Goal: Task Accomplishment & Management: Manage account settings

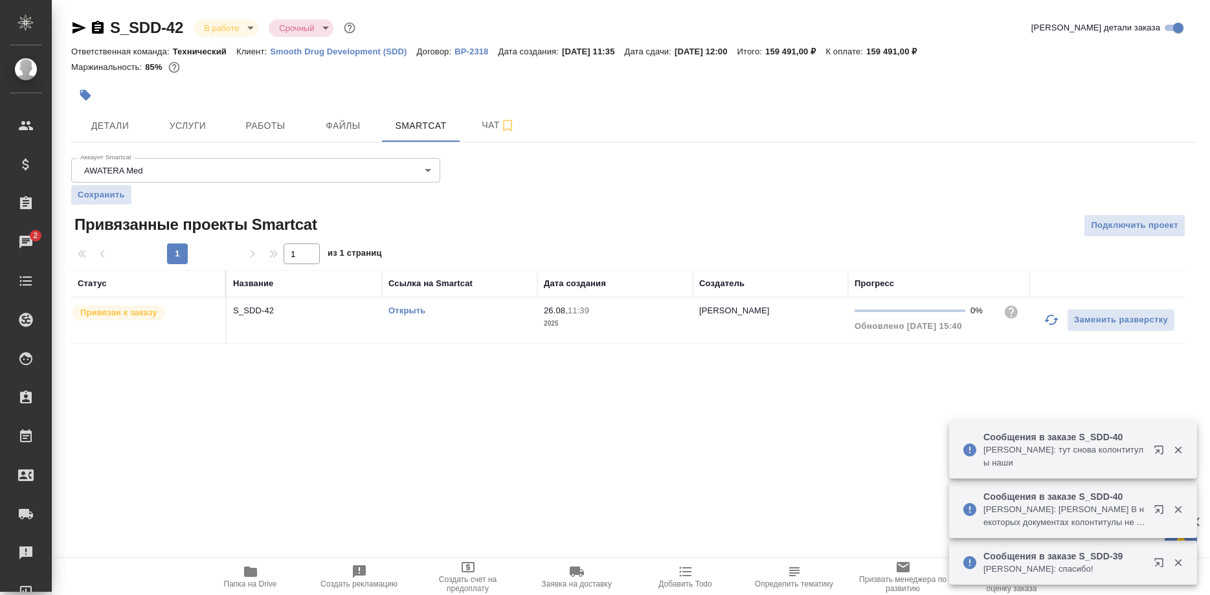
click at [1043, 322] on button "button" at bounding box center [1051, 319] width 31 height 31
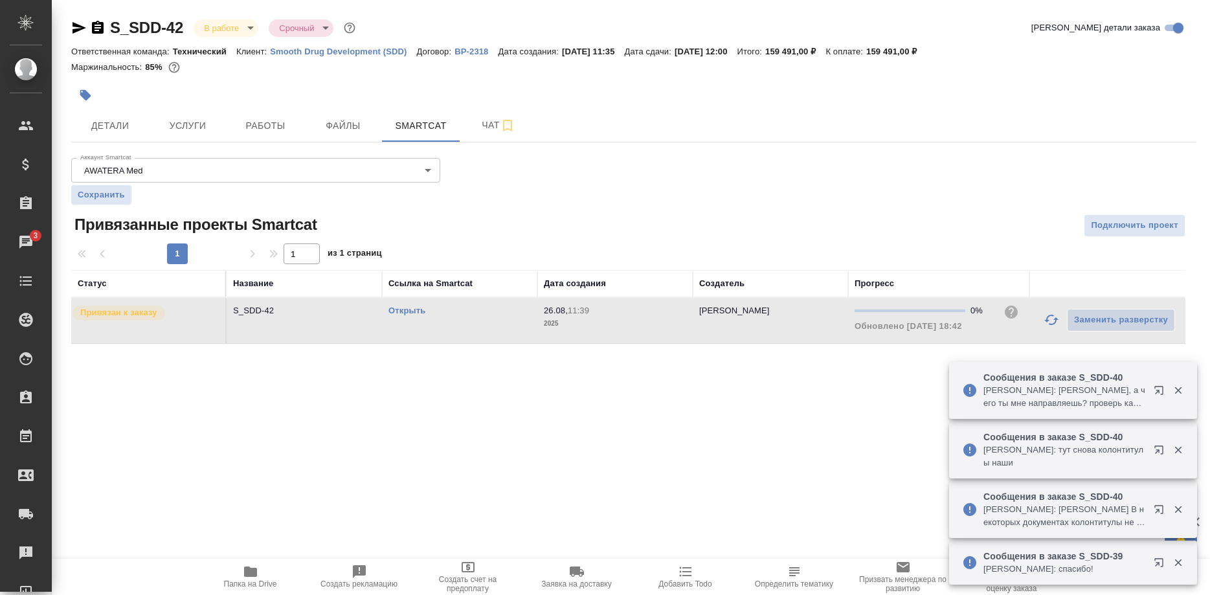
click at [417, 311] on link "Открыть" at bounding box center [406, 310] width 37 height 10
click at [413, 312] on link "Открыть" at bounding box center [406, 310] width 37 height 10
click at [405, 312] on link "Открыть" at bounding box center [406, 310] width 37 height 10
click at [270, 130] on span "Работы" at bounding box center [265, 126] width 62 height 16
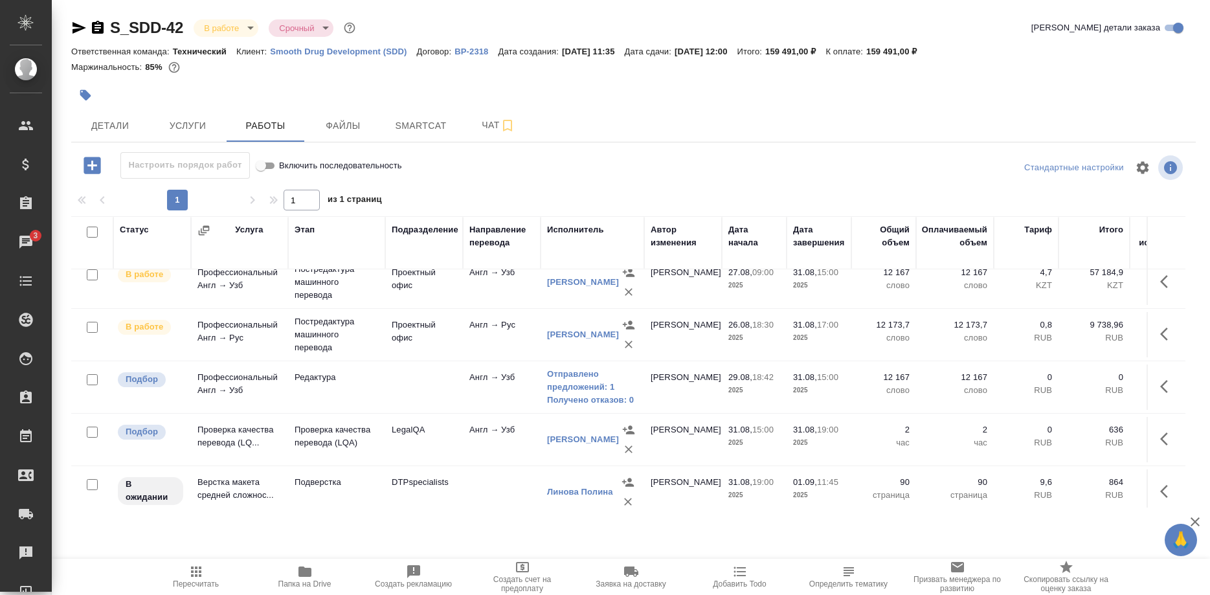
scroll to position [77, 0]
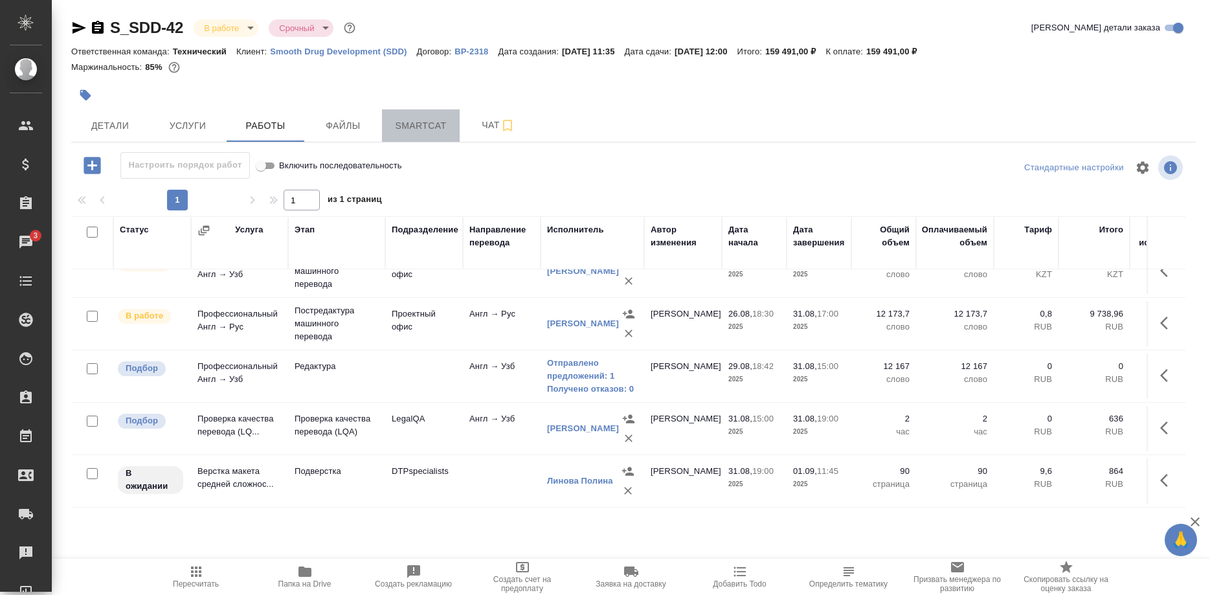
click at [417, 132] on span "Smartcat" at bounding box center [421, 126] width 62 height 16
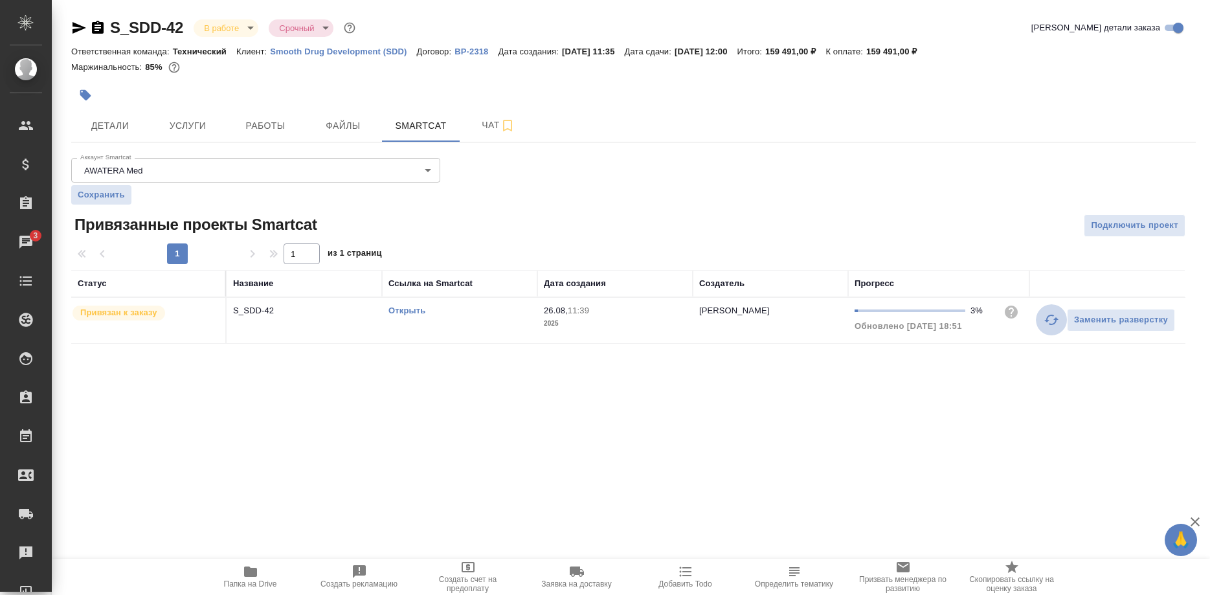
click at [1039, 319] on button "button" at bounding box center [1051, 319] width 31 height 31
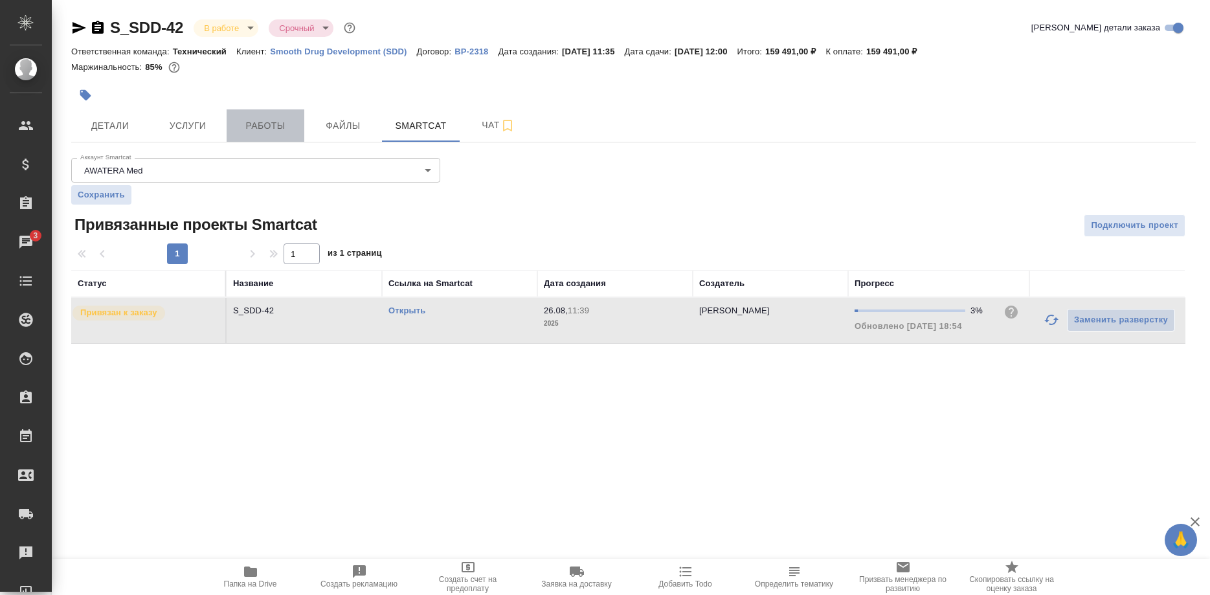
click at [265, 139] on button "Работы" at bounding box center [266, 125] width 78 height 32
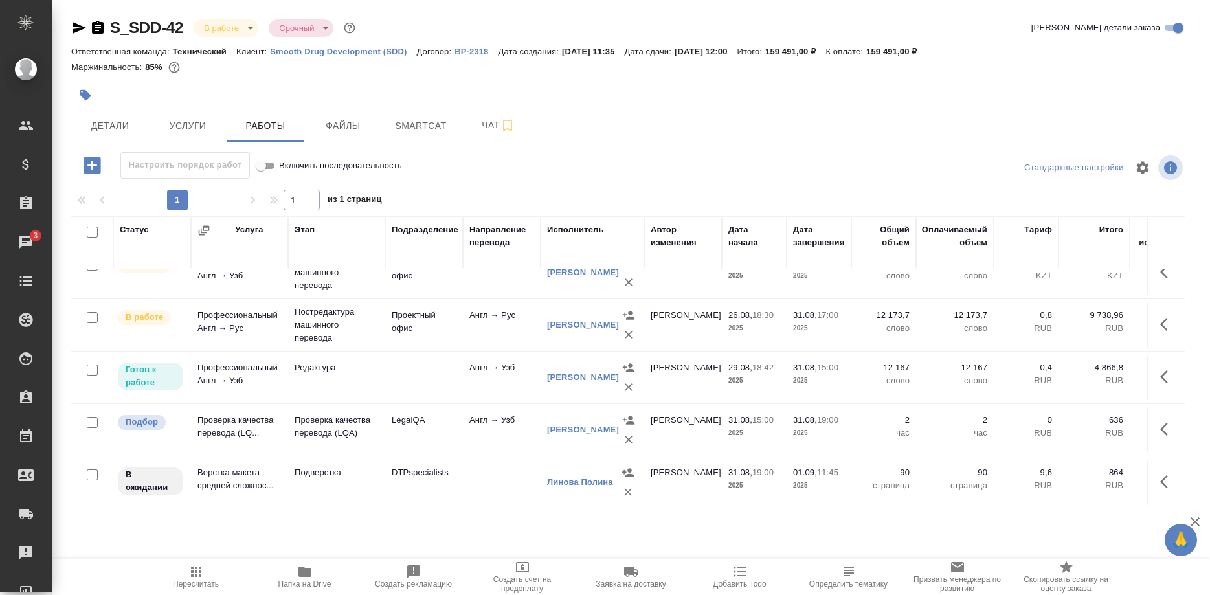
scroll to position [77, 0]
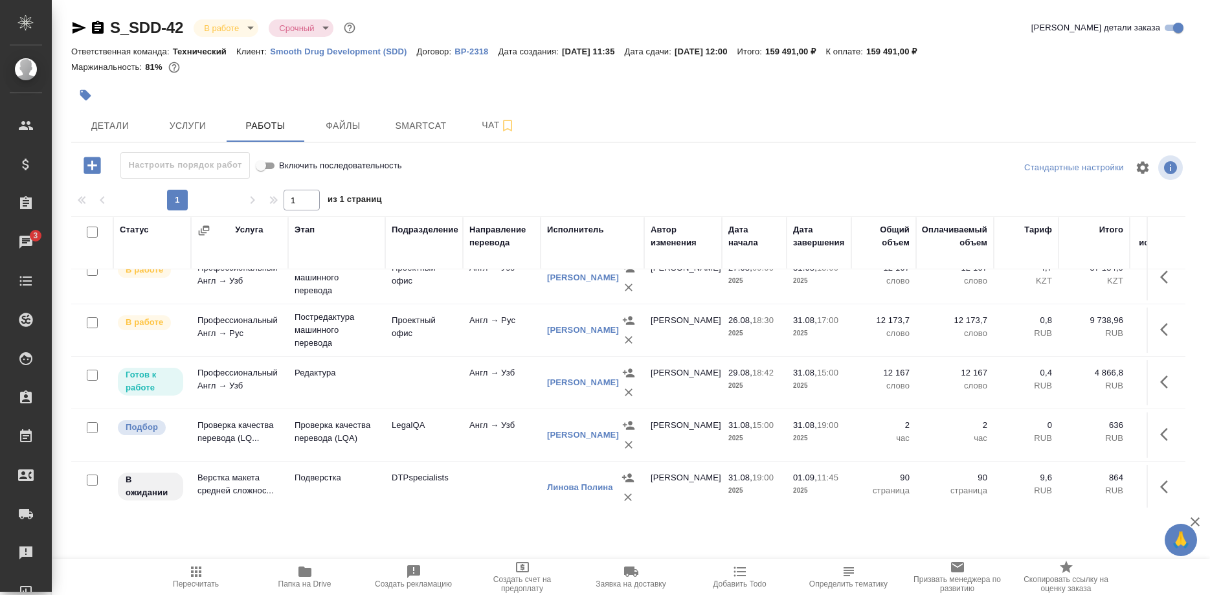
scroll to position [77, 0]
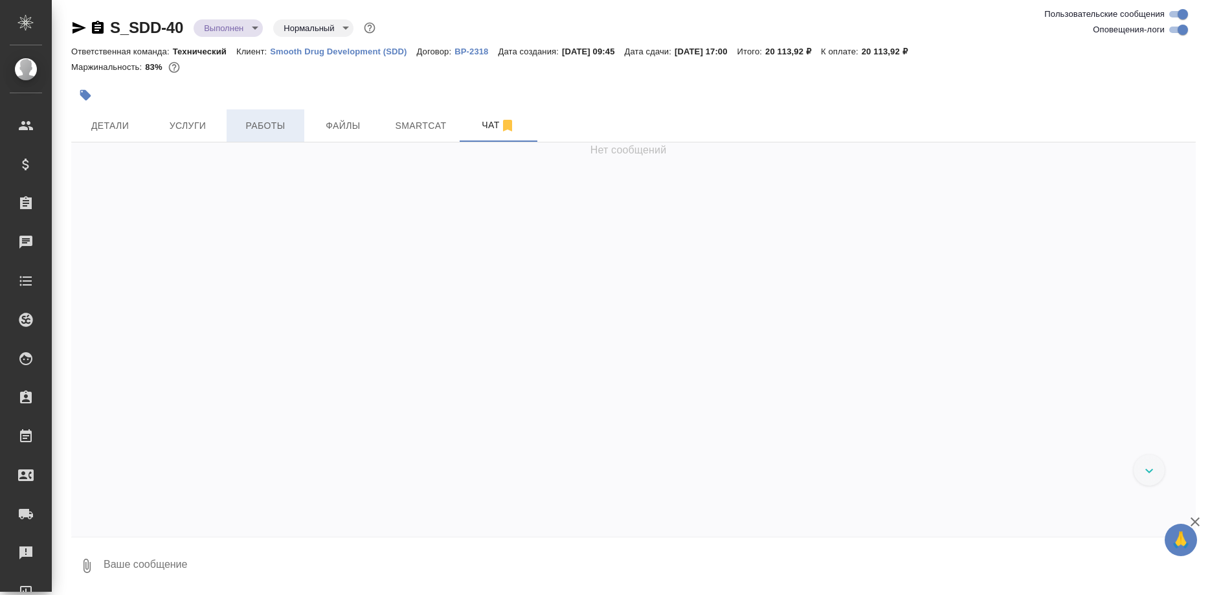
click at [272, 128] on span "Работы" at bounding box center [265, 126] width 62 height 16
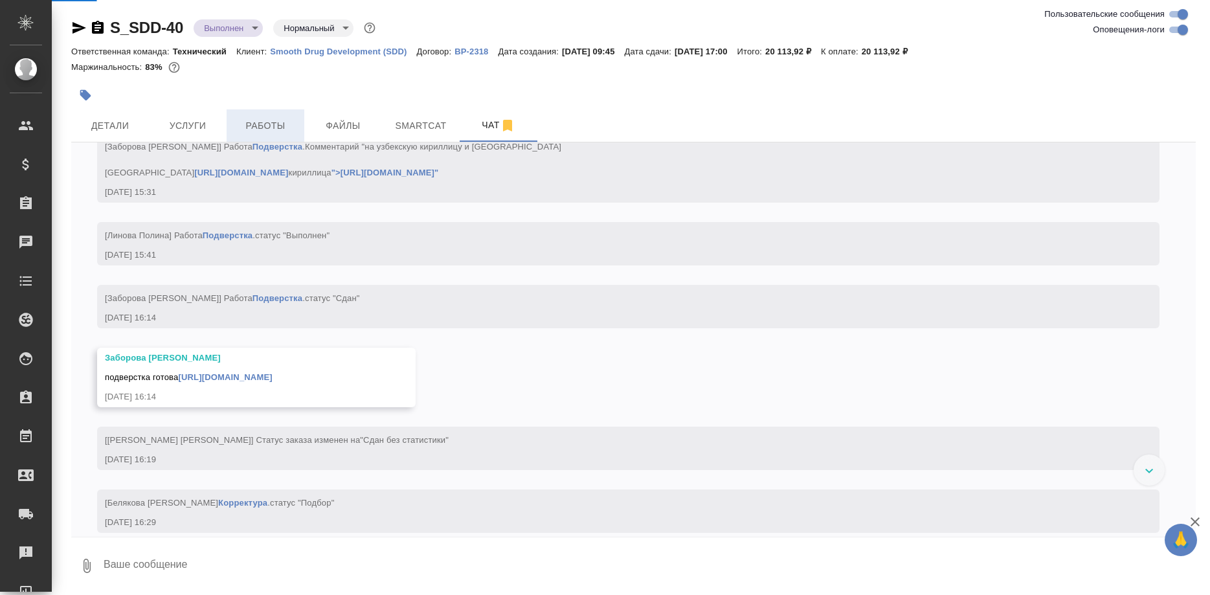
scroll to position [8311, 0]
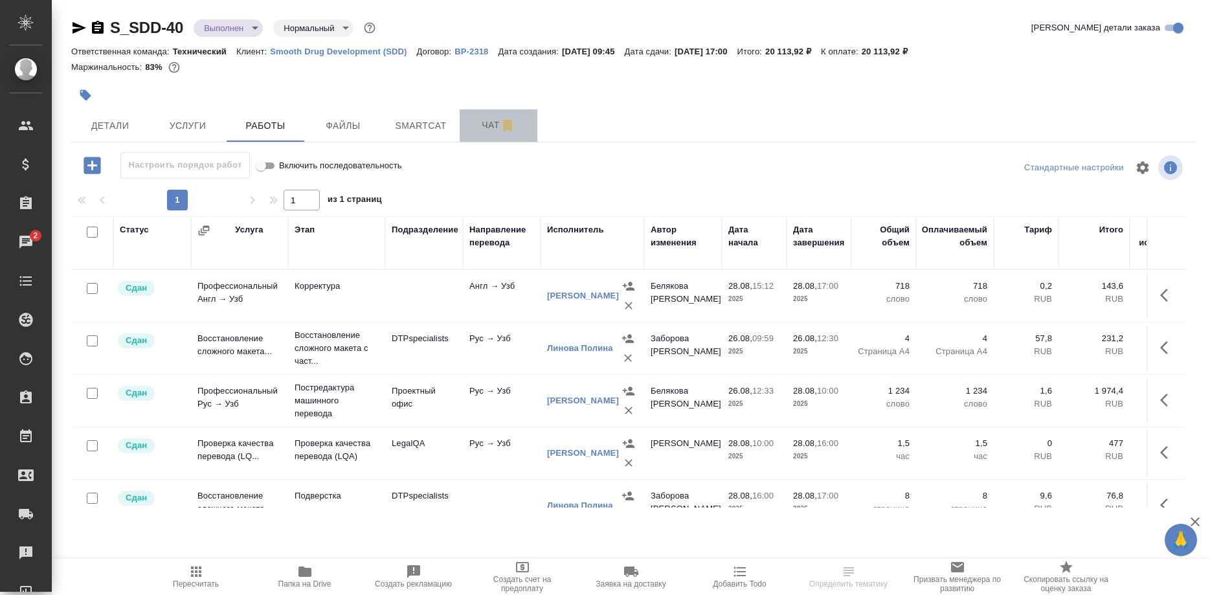
click at [480, 131] on span "Чат" at bounding box center [498, 125] width 62 height 16
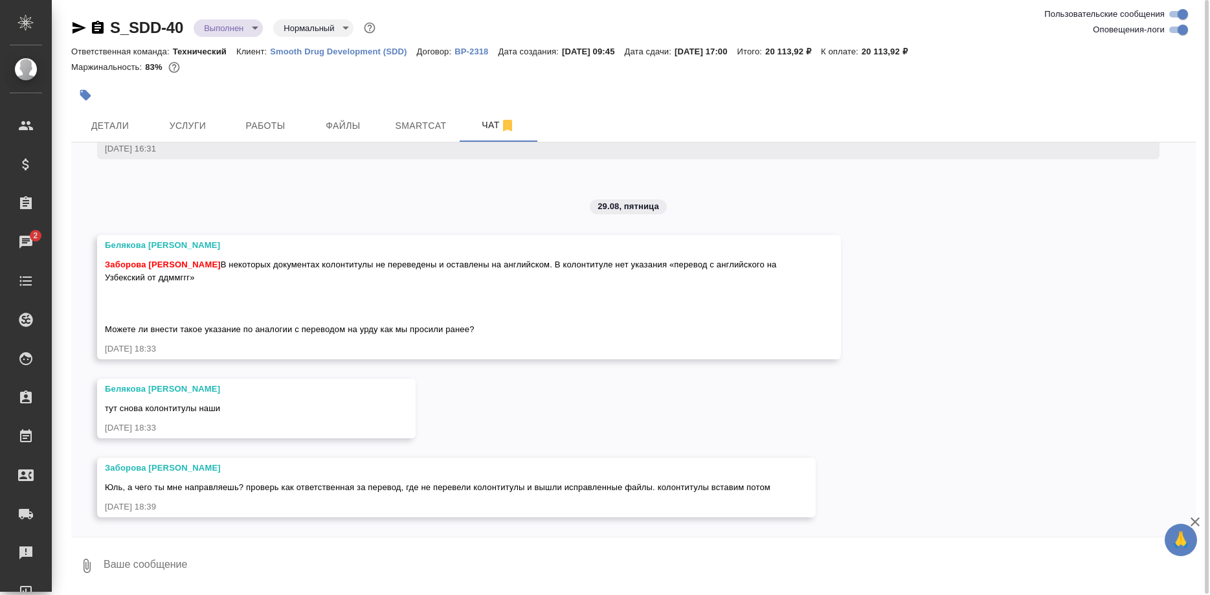
scroll to position [8427, 0]
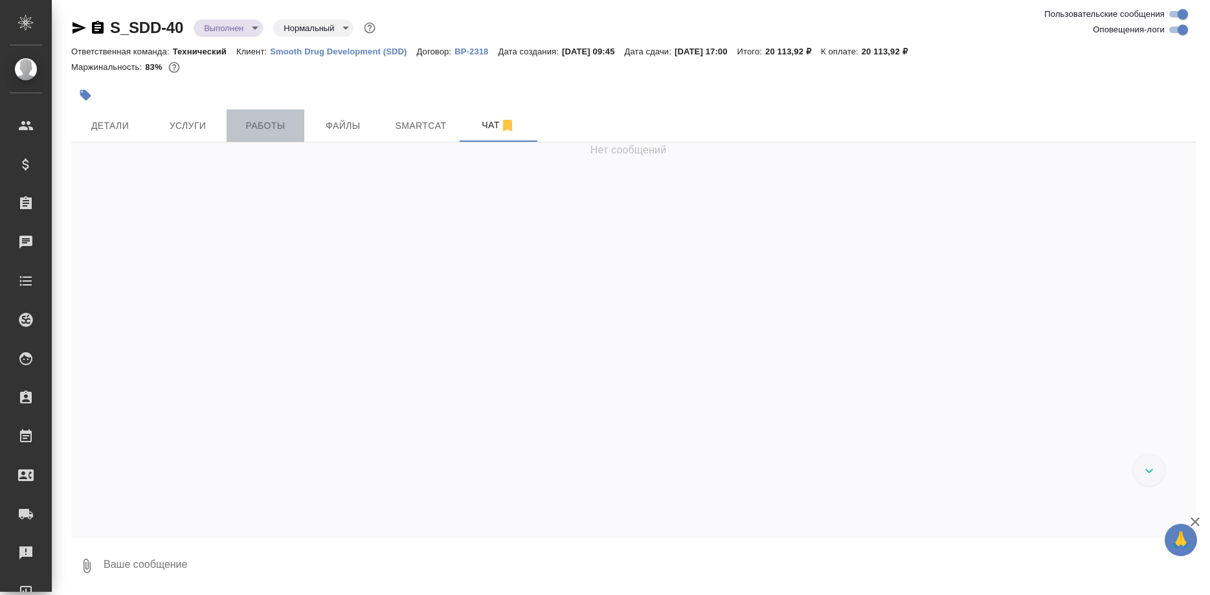
click at [272, 129] on span "Работы" at bounding box center [265, 126] width 62 height 16
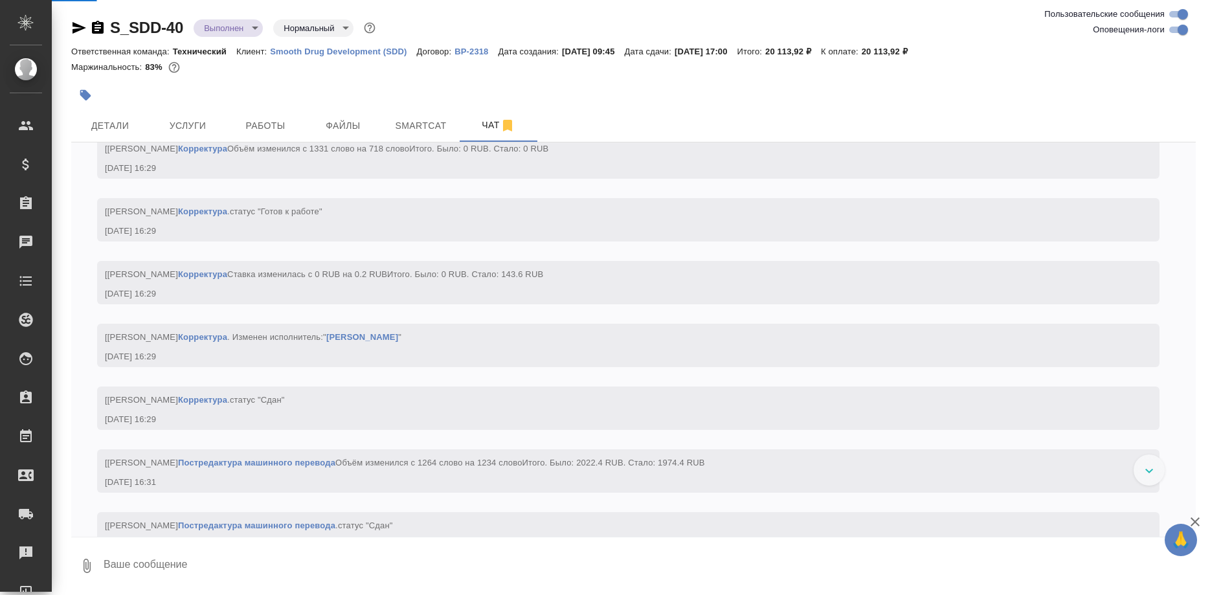
scroll to position [8224, 0]
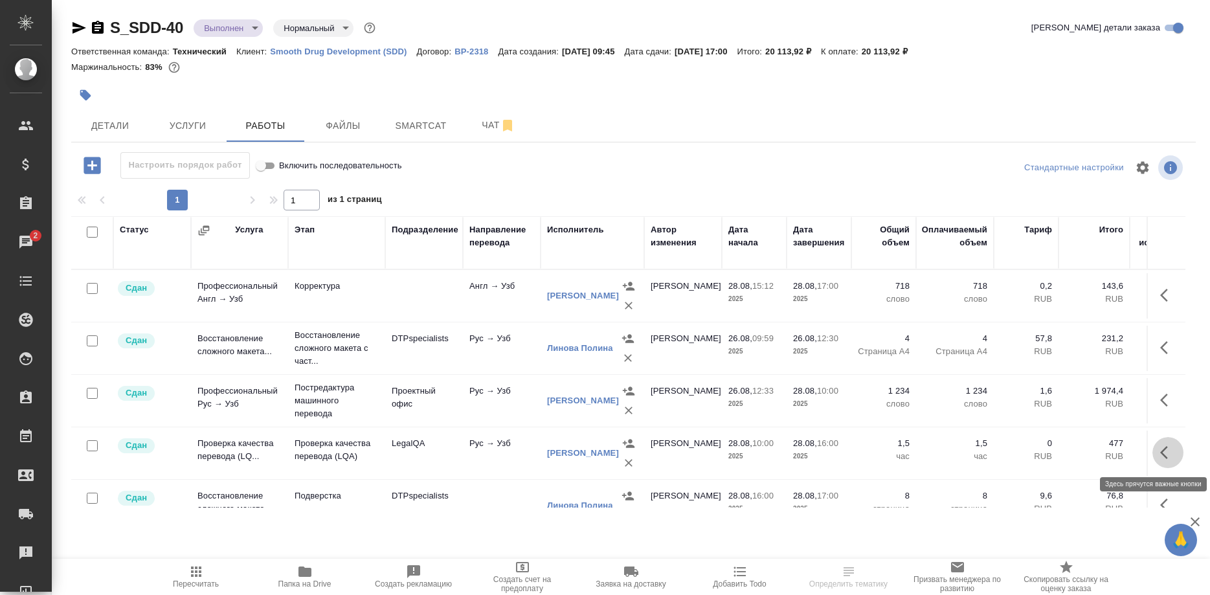
click at [1157, 454] on button "button" at bounding box center [1167, 452] width 31 height 31
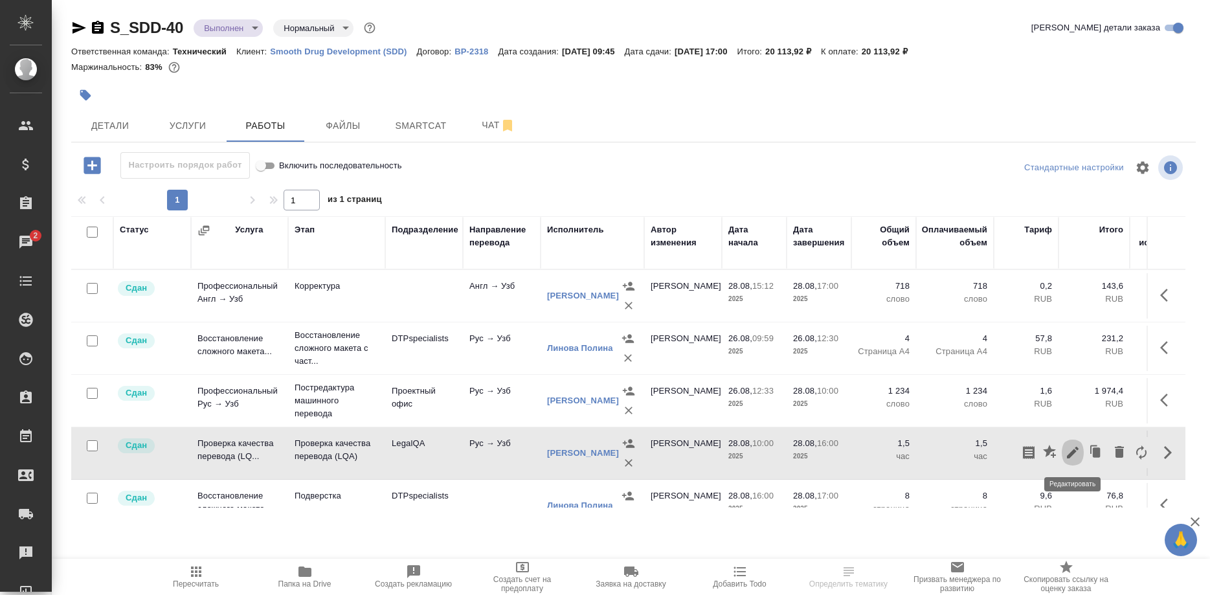
click at [1074, 454] on icon "button" at bounding box center [1073, 453] width 16 height 16
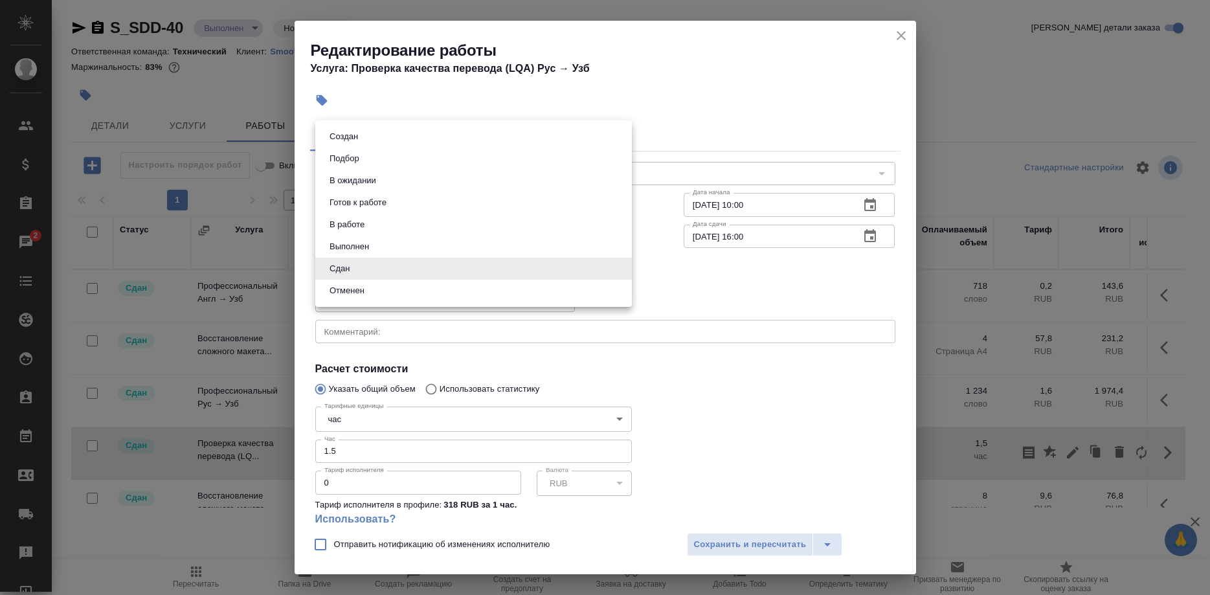
click at [360, 272] on body "🙏 .cls-1 fill:#fff; AWATERA Shirina Sabina Клиенты Спецификации Заказы 2 Чаты T…" at bounding box center [605, 297] width 1210 height 595
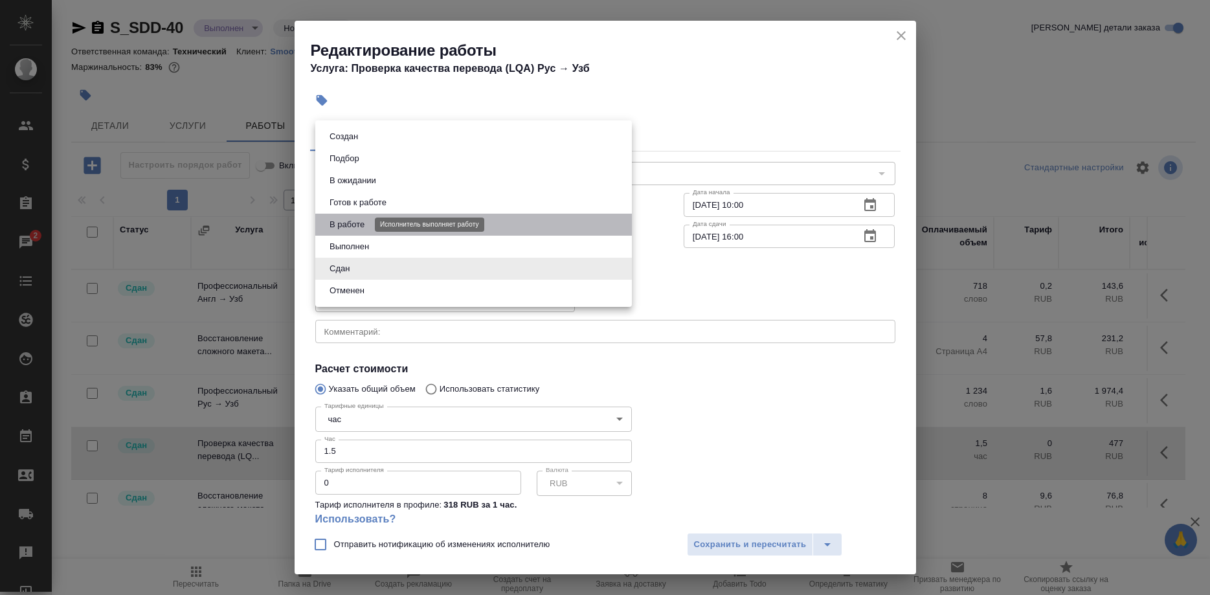
click at [340, 225] on button "В работе" at bounding box center [347, 224] width 43 height 14
type input "inProgress"
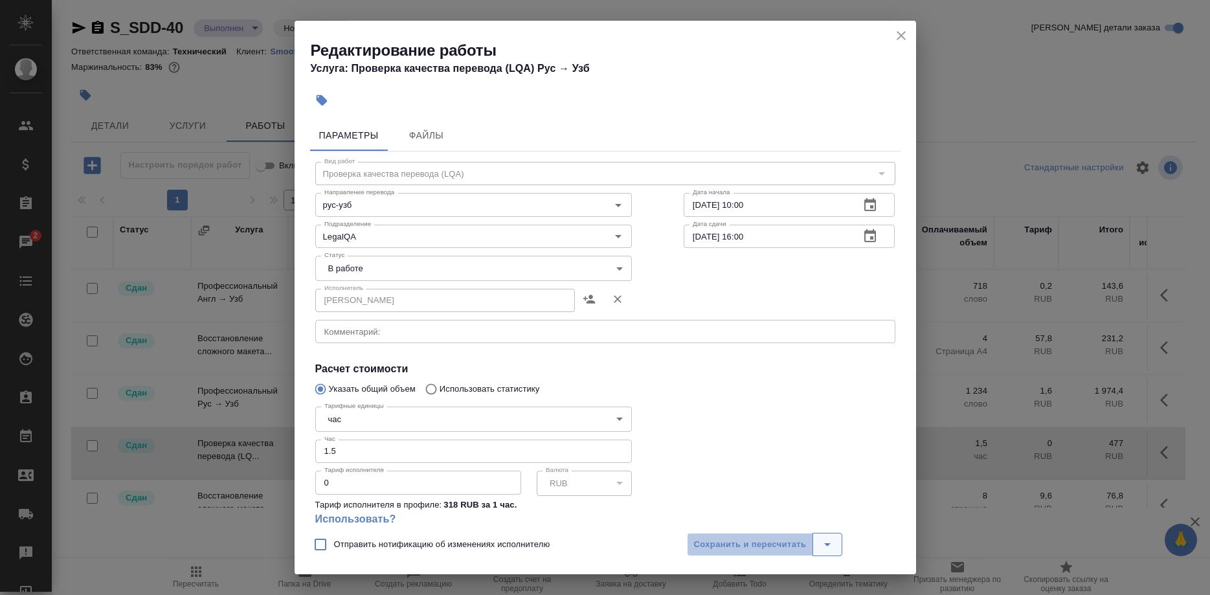
drag, startPoint x: 698, startPoint y: 542, endPoint x: 828, endPoint y: 545, distance: 130.1
click at [704, 545] on span "Сохранить и пересчитать" at bounding box center [750, 544] width 113 height 15
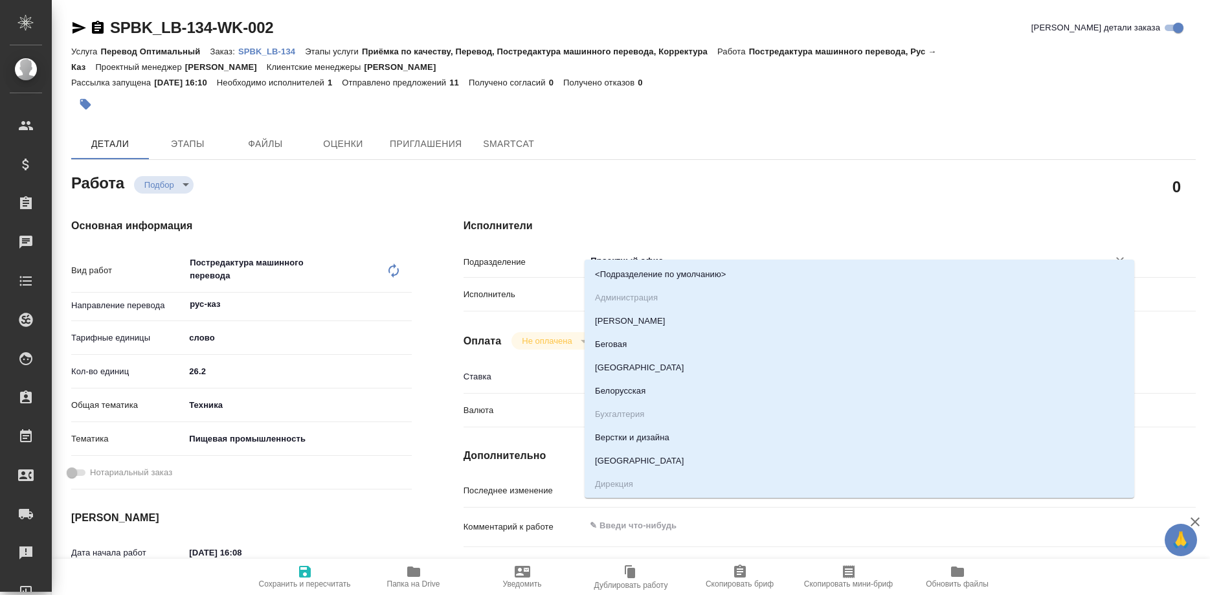
click at [679, 253] on input "Проектный офис" at bounding box center [838, 261] width 498 height 16
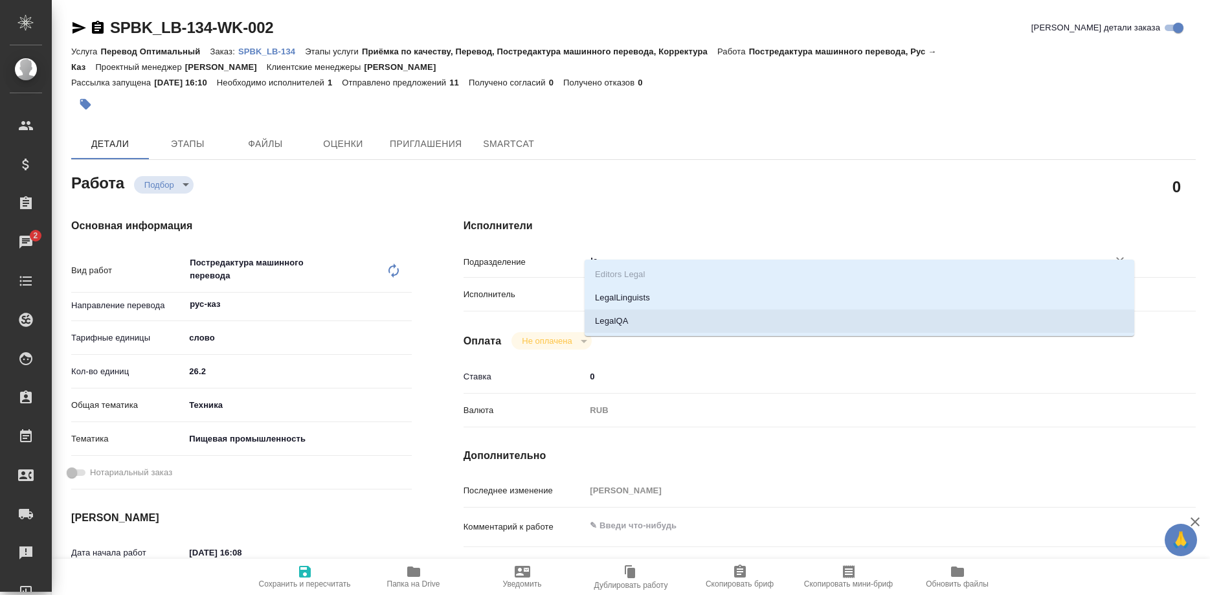
click at [660, 324] on li "LegalQA" at bounding box center [858, 320] width 549 height 23
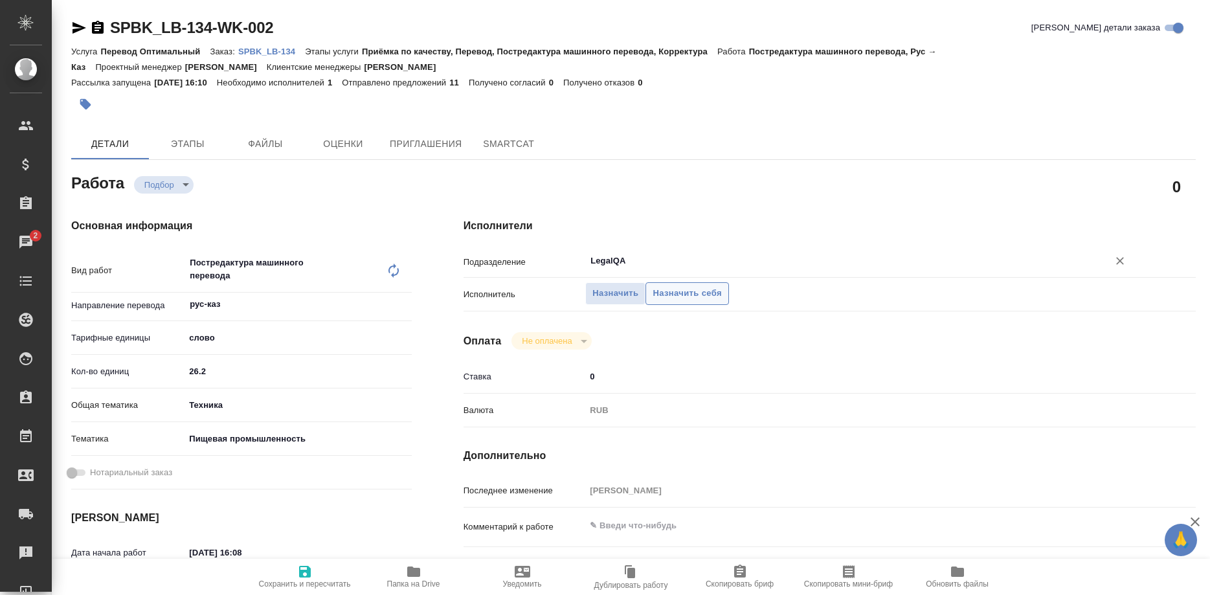
type input "LegalQA"
click at [689, 286] on span "Назначить себя" at bounding box center [686, 293] width 69 height 15
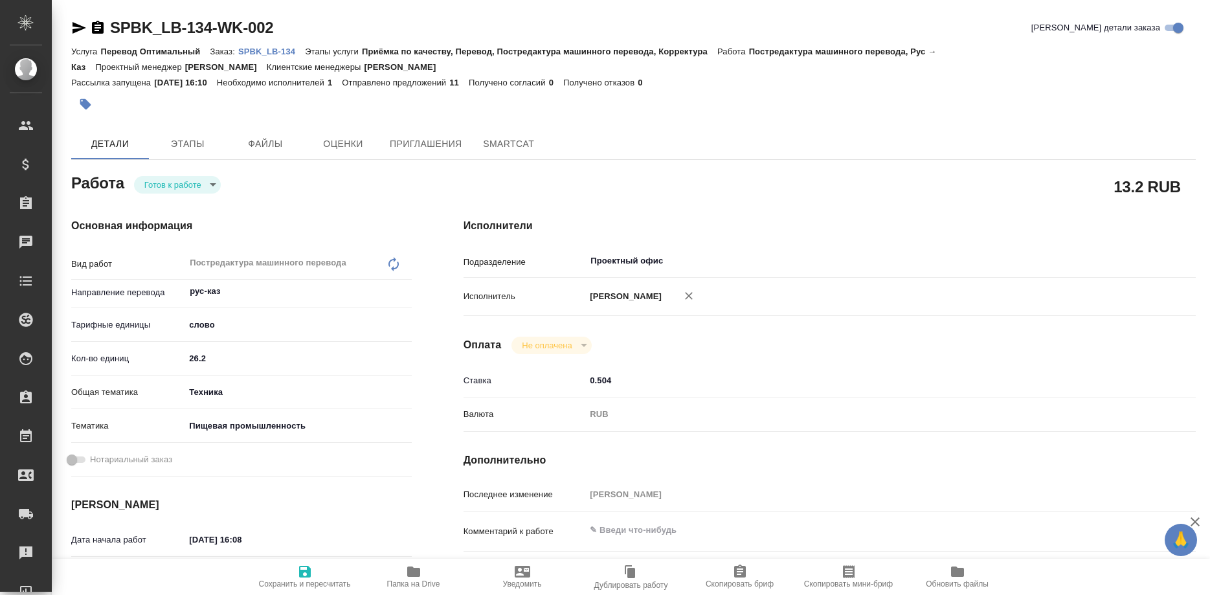
type textarea "x"
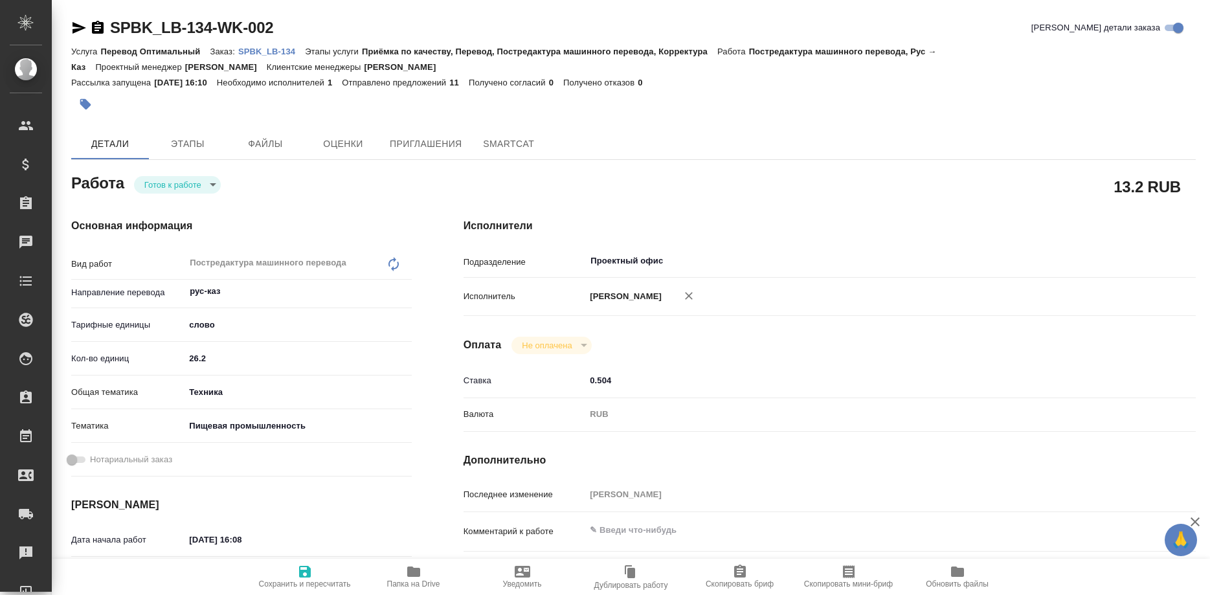
type textarea "x"
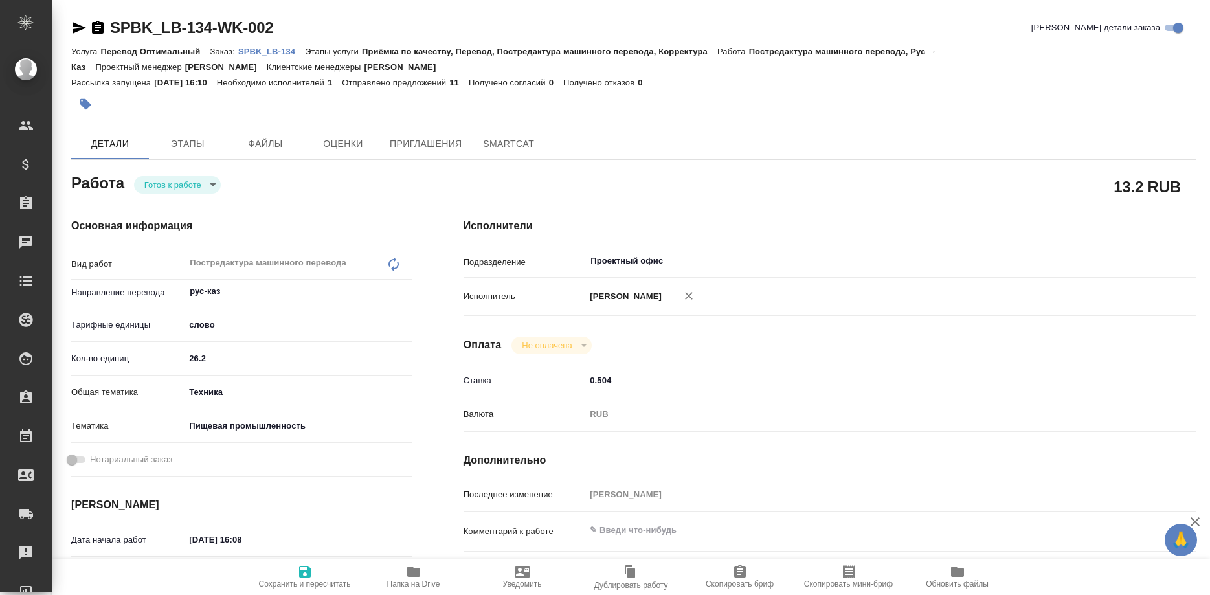
type textarea "x"
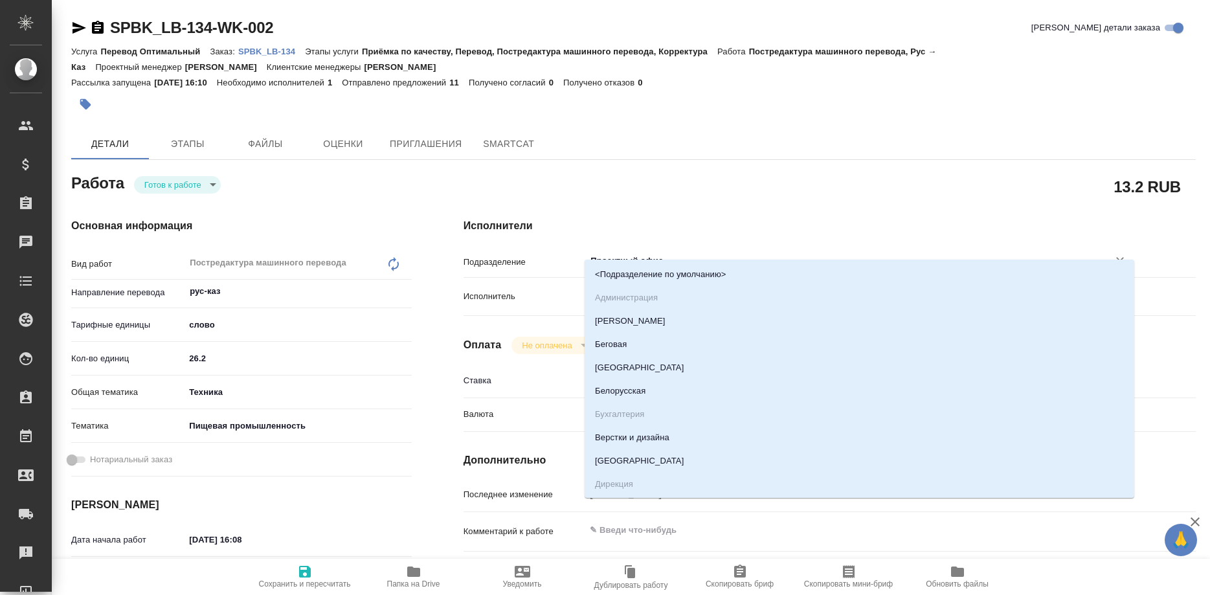
type textarea "x"
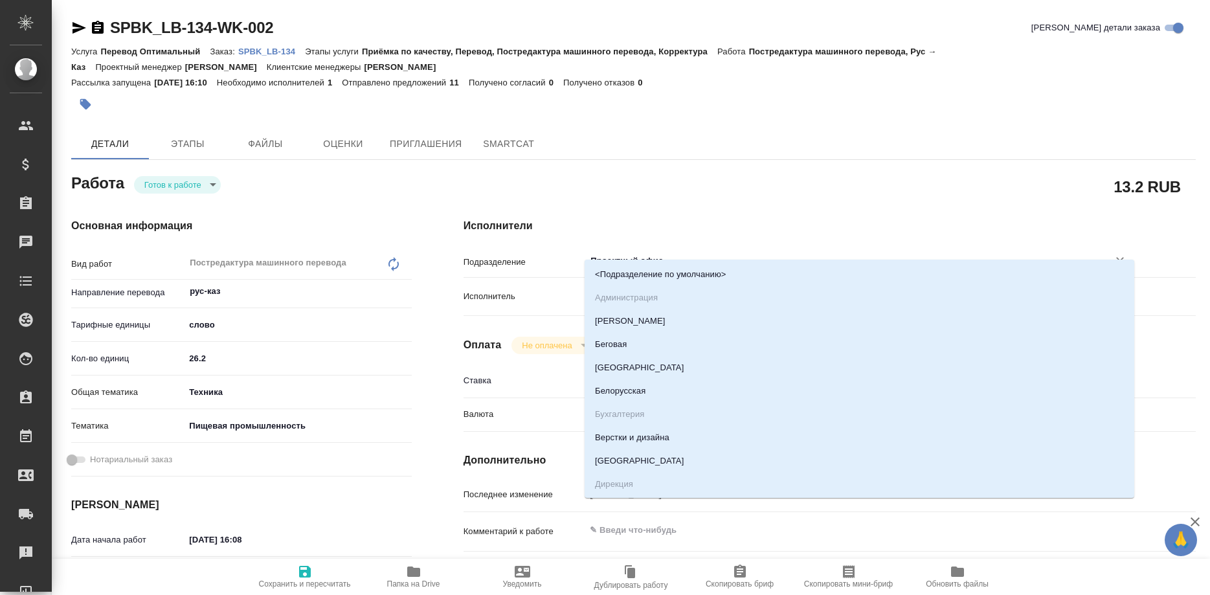
click at [680, 253] on input "Проектный офис" at bounding box center [838, 261] width 498 height 16
type textarea "x"
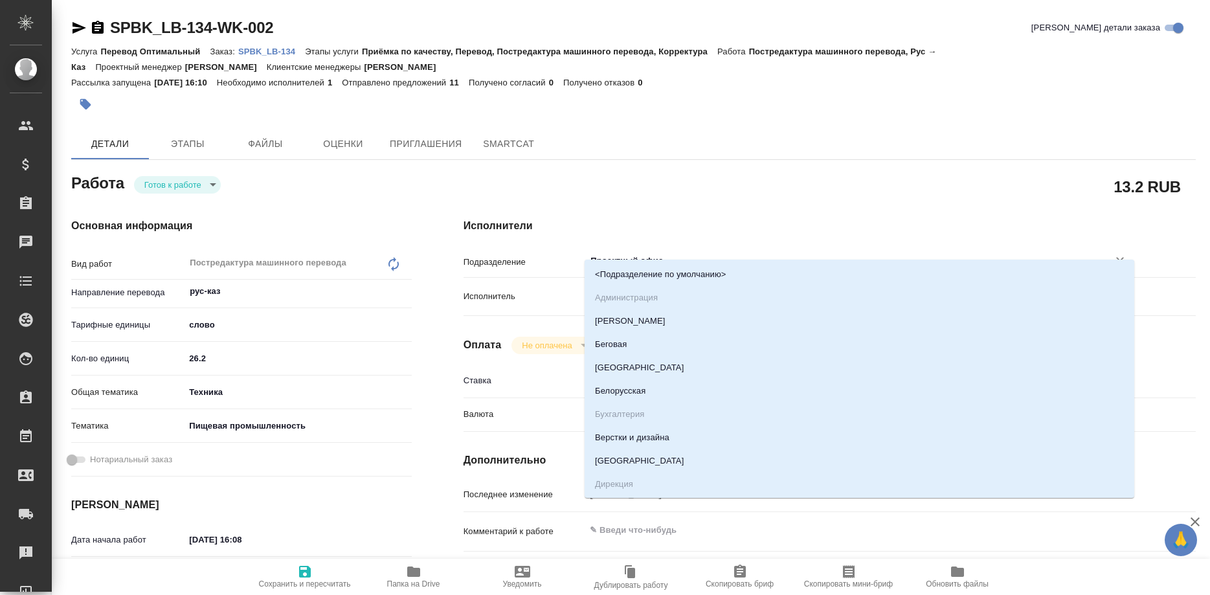
type textarea "x"
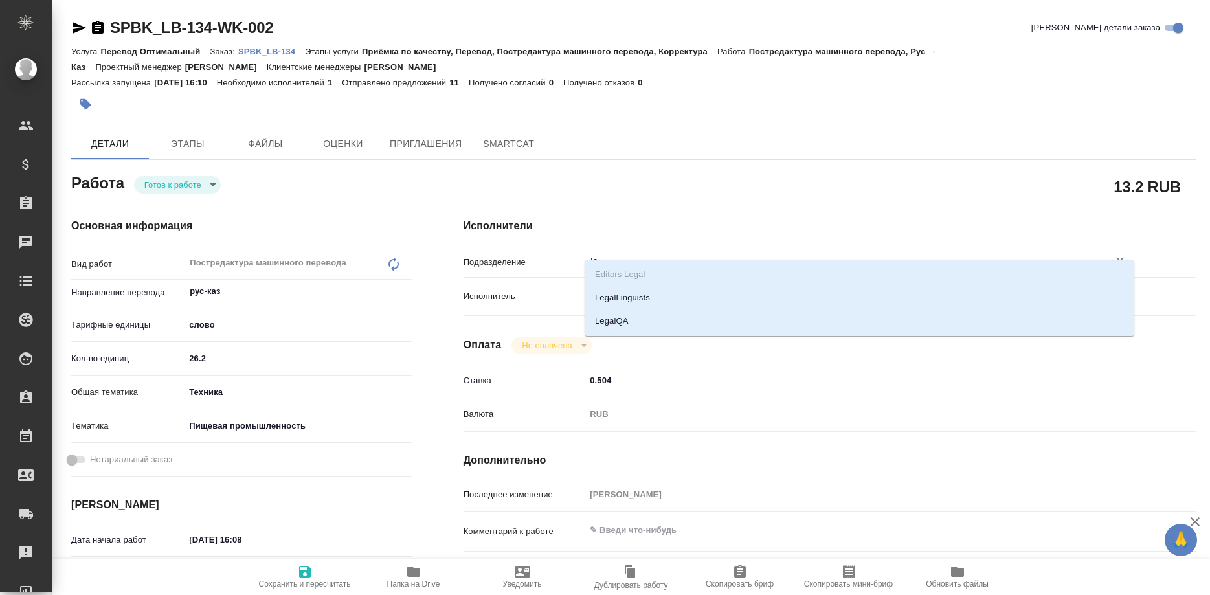
type input "leg"
click at [608, 318] on li "LegalQA" at bounding box center [858, 320] width 549 height 23
type textarea "x"
type input "LegalQA"
type textarea "x"
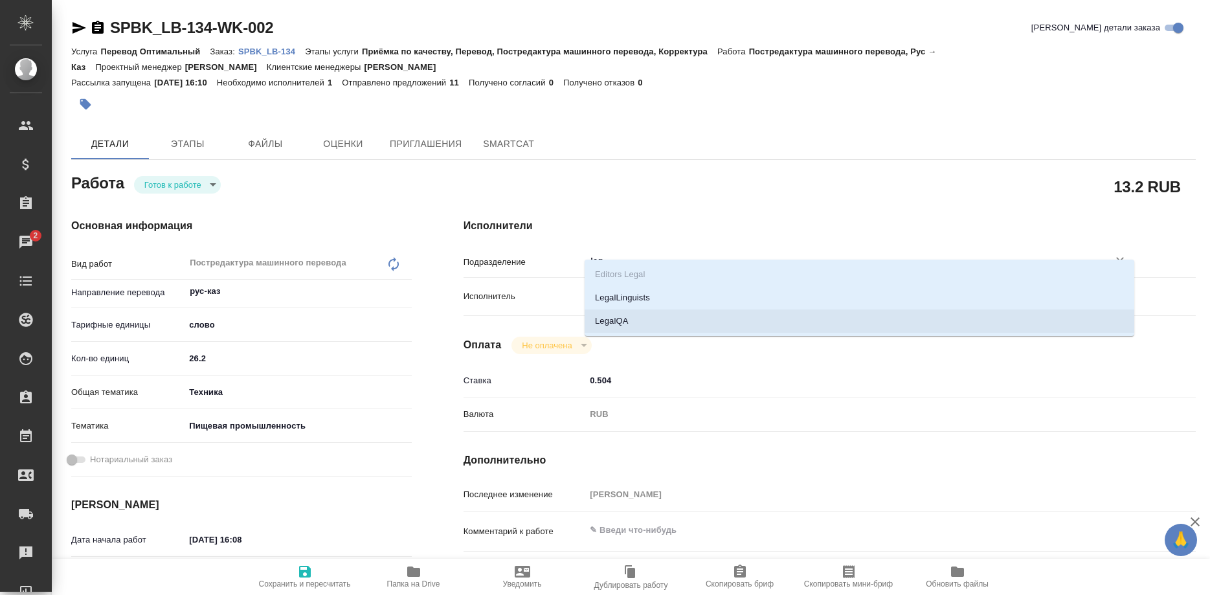
type textarea "x"
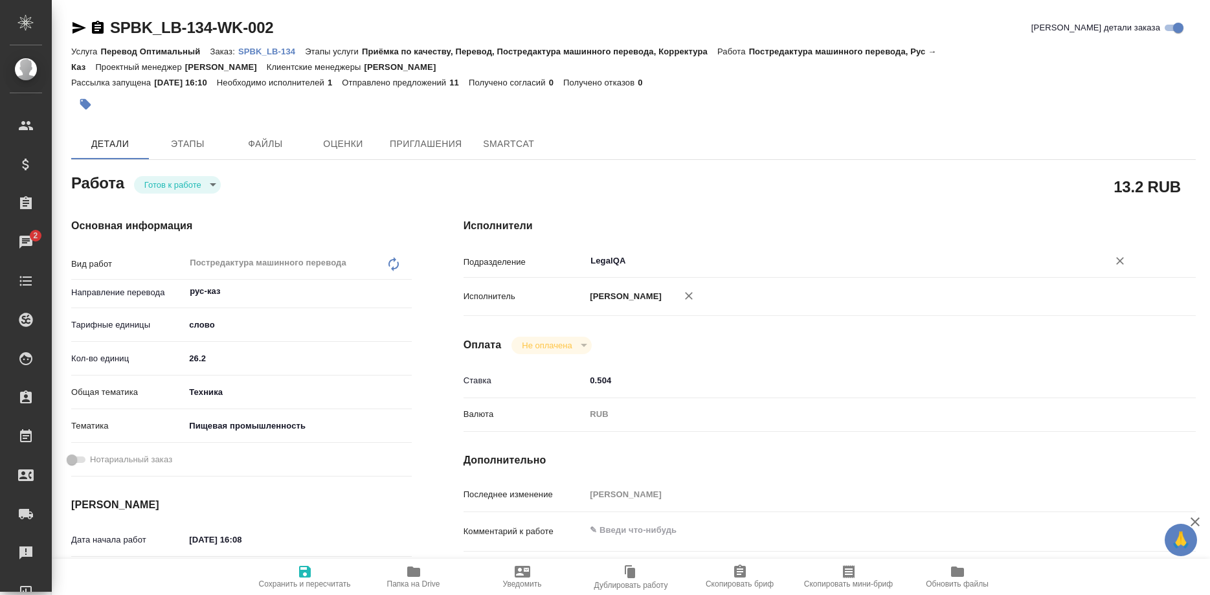
type input "LegalQA"
click at [293, 571] on span "Сохранить и пересчитать" at bounding box center [304, 576] width 93 height 25
type textarea "x"
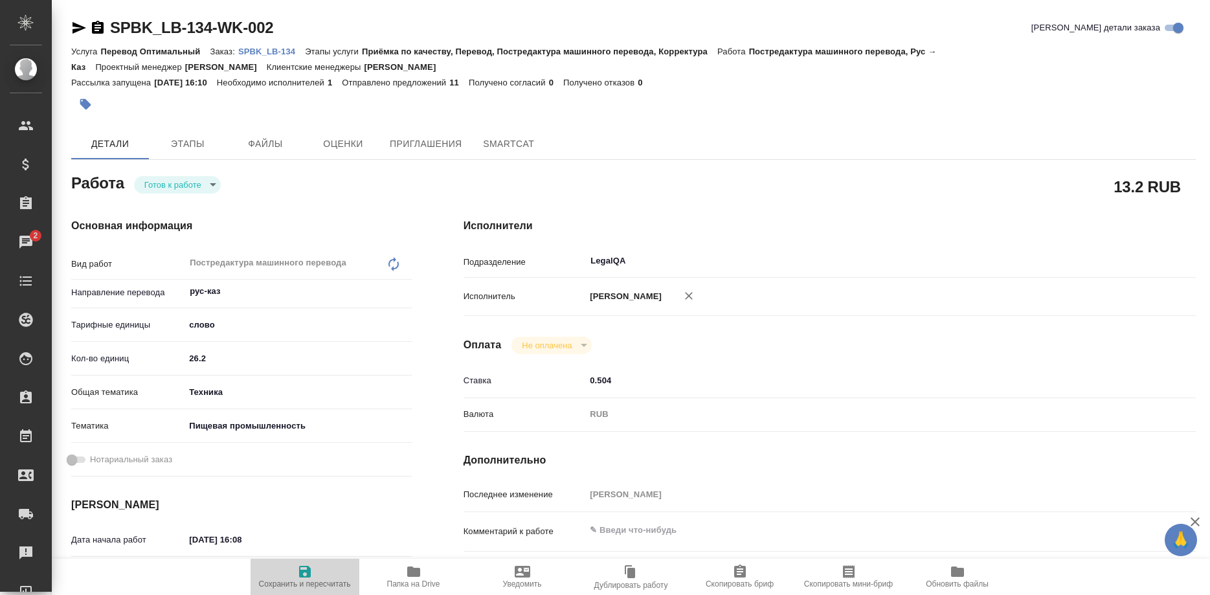
type textarea "x"
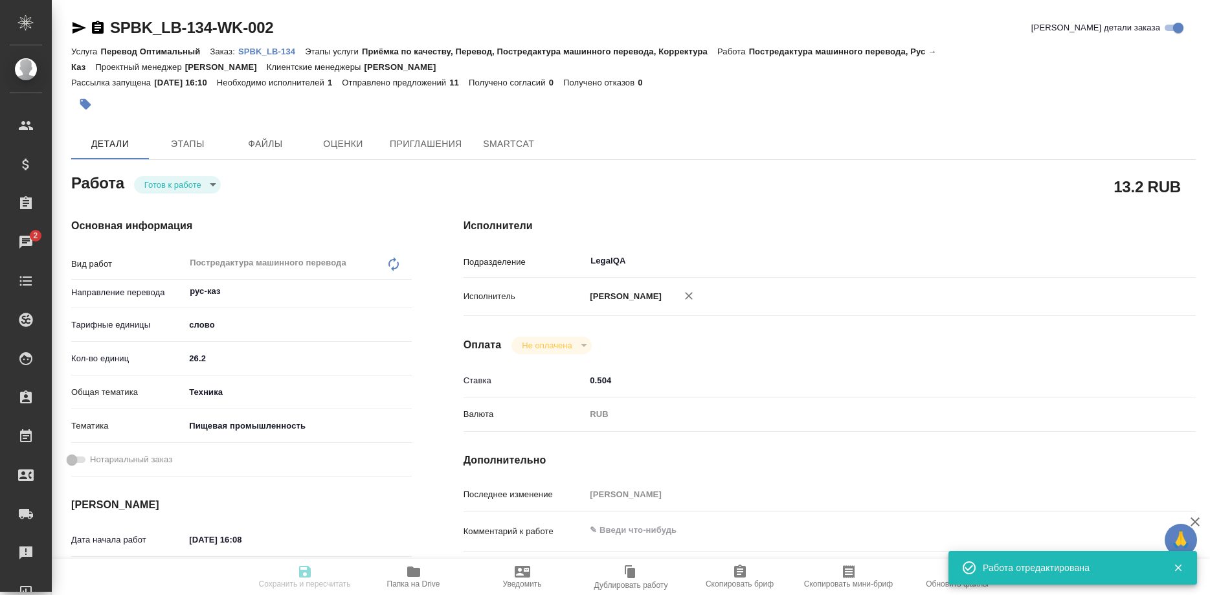
type input "readyForWork"
type textarea "Постредактура машинного перевода"
type textarea "x"
type input "рус-каз"
type input "5a8b1489cc6b4906c91bfd90"
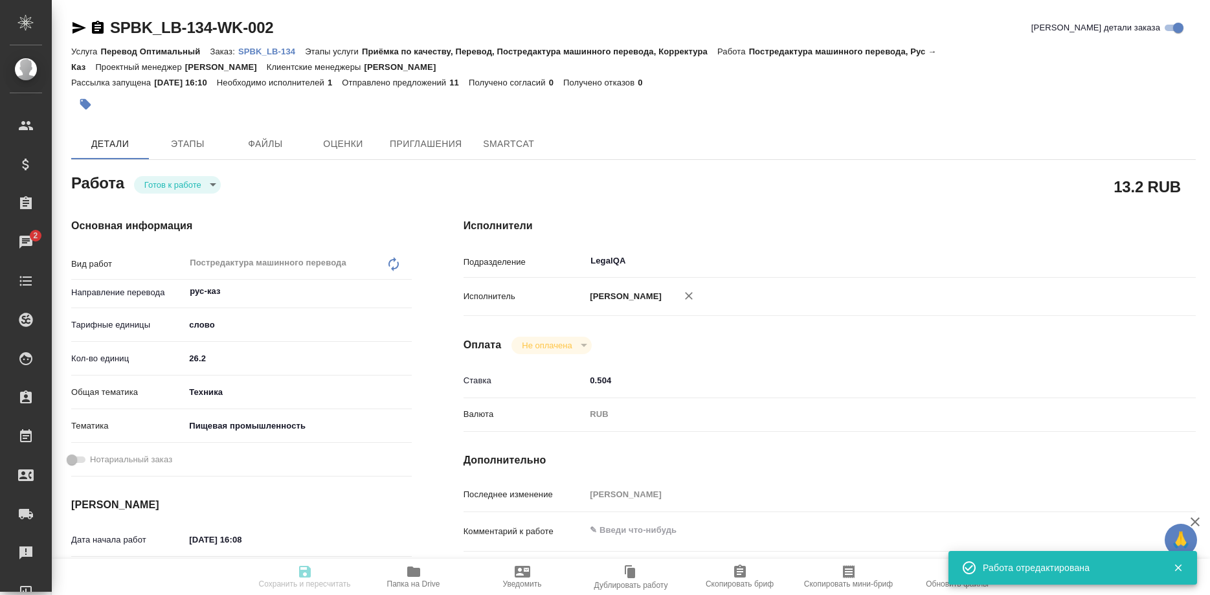
type input "26.2"
type input "tech"
type input "5a8b8b956a9677013d343d8f"
type input "29.08.2025 16:08"
type input "01.09.2025 12:00"
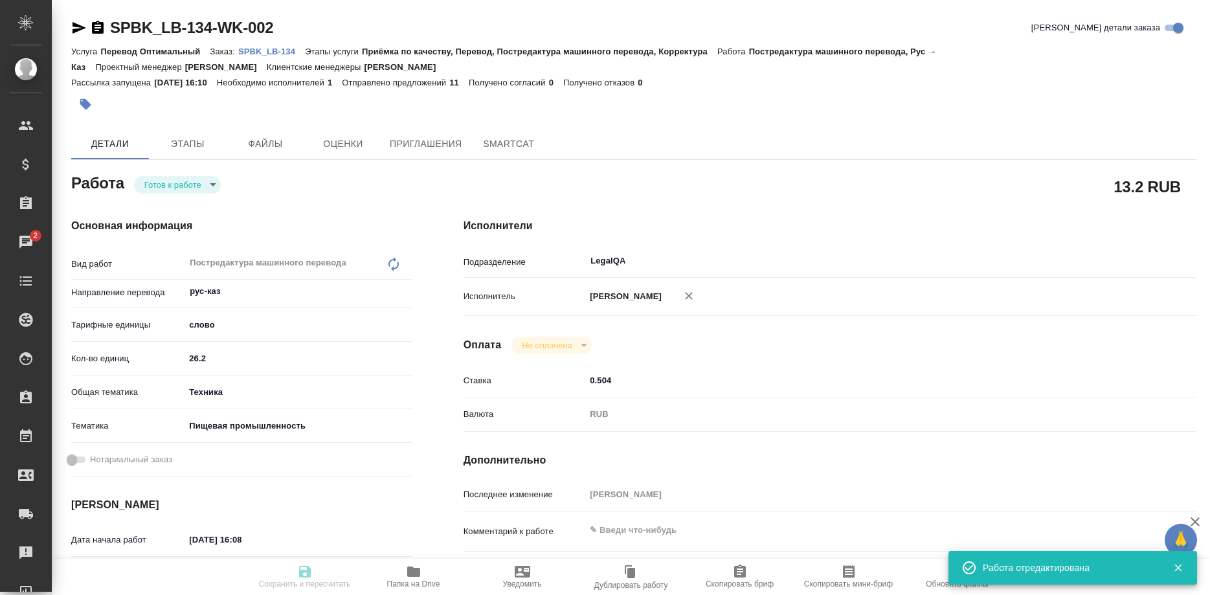
type input "01.09.2025 14:00"
type input "LegalQA"
type input "notPayed"
type input "0.504"
type input "RUB"
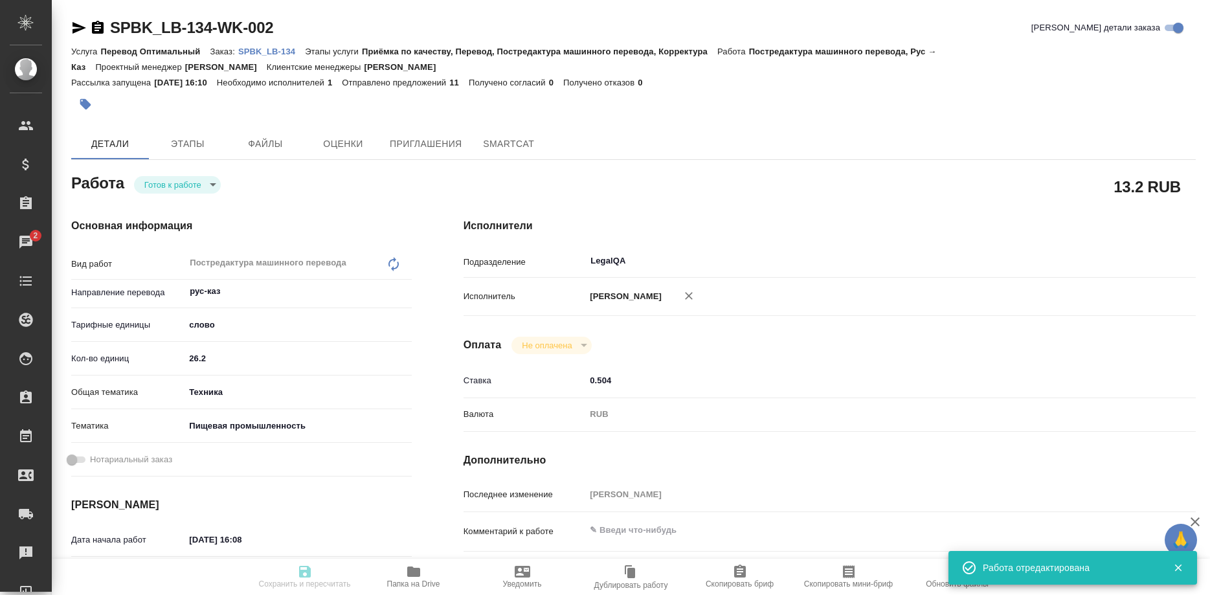
type input "[PERSON_NAME]"
type textarea "x"
type textarea "/Clients/ЛЮБЯТОВО/Orders/SPBK_LB-134/Translated/SPBK_LB-134-WK-002"
type textarea "x"
type input "SPBK_LB-134"
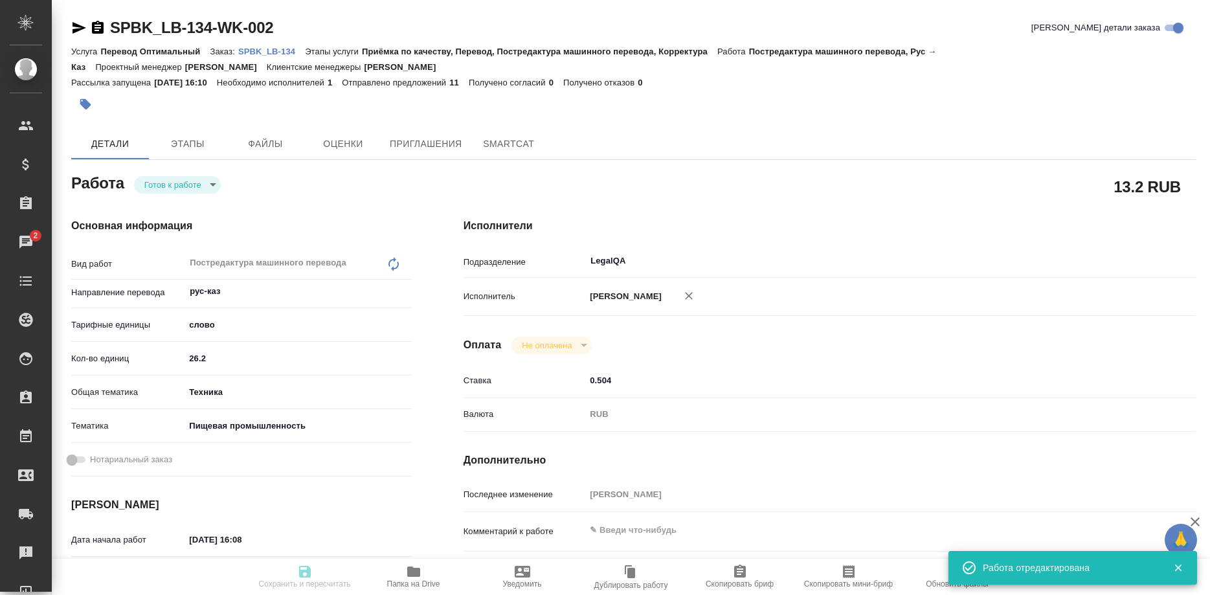
type input "Перевод Оптимальный"
type input "Приёмка по качеству, Перевод, Постредактура машинного перевода, Корректура"
type input "Иванова Арина"
type input "Заборова Александра"
type input "/Clients/ЛЮБЯТОВО/Orders/SPBK_LB-134"
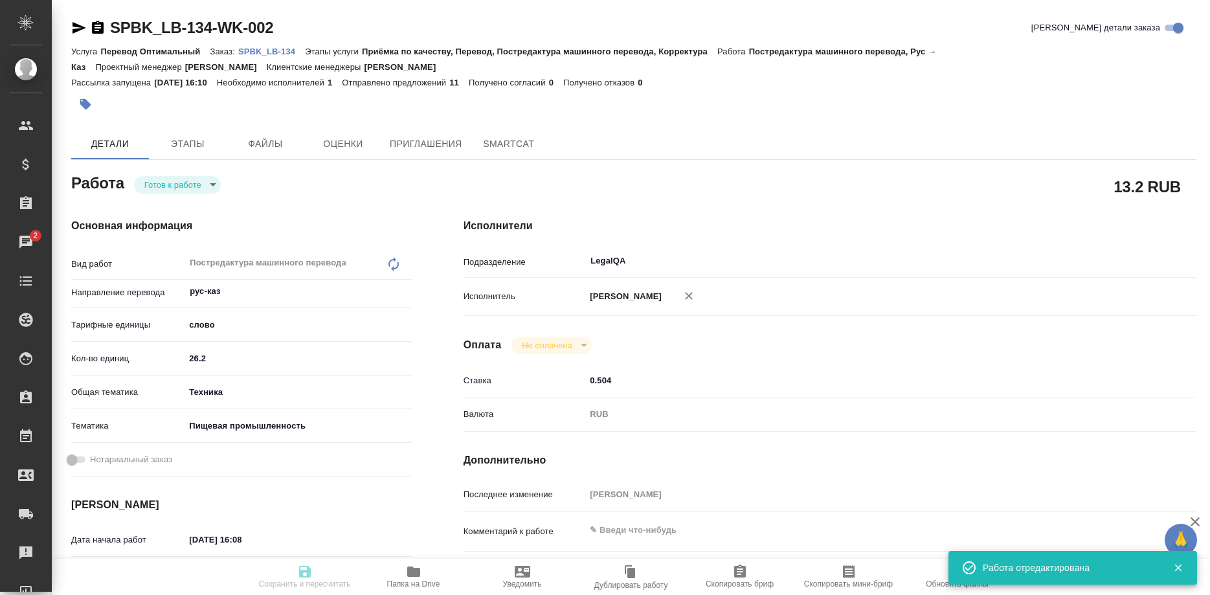
type textarea "x"
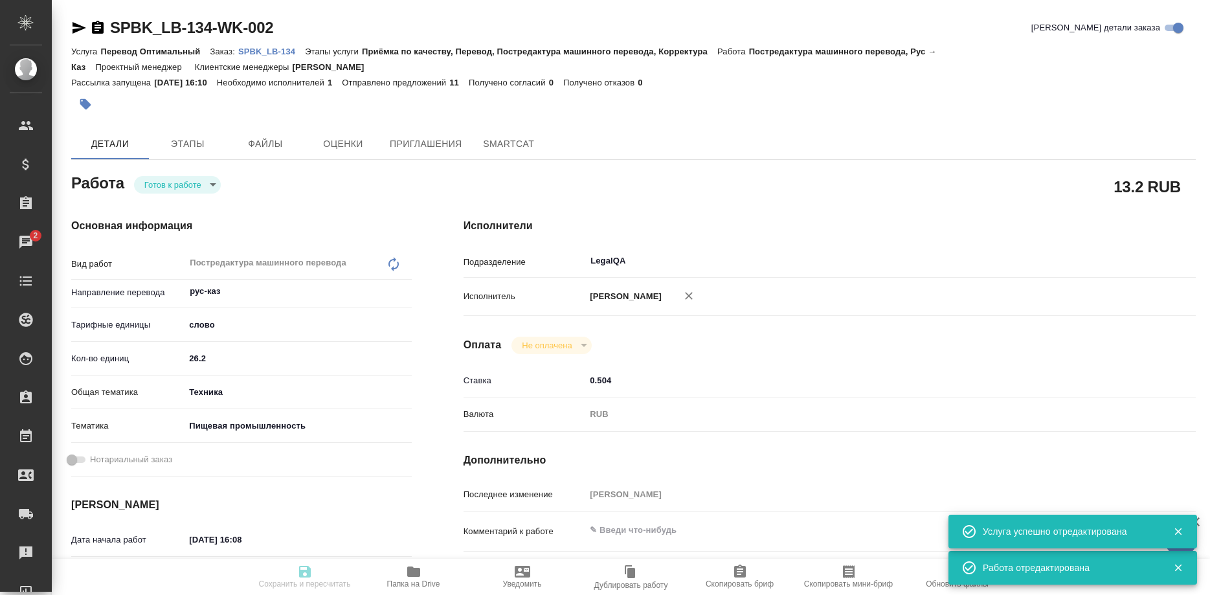
type textarea "x"
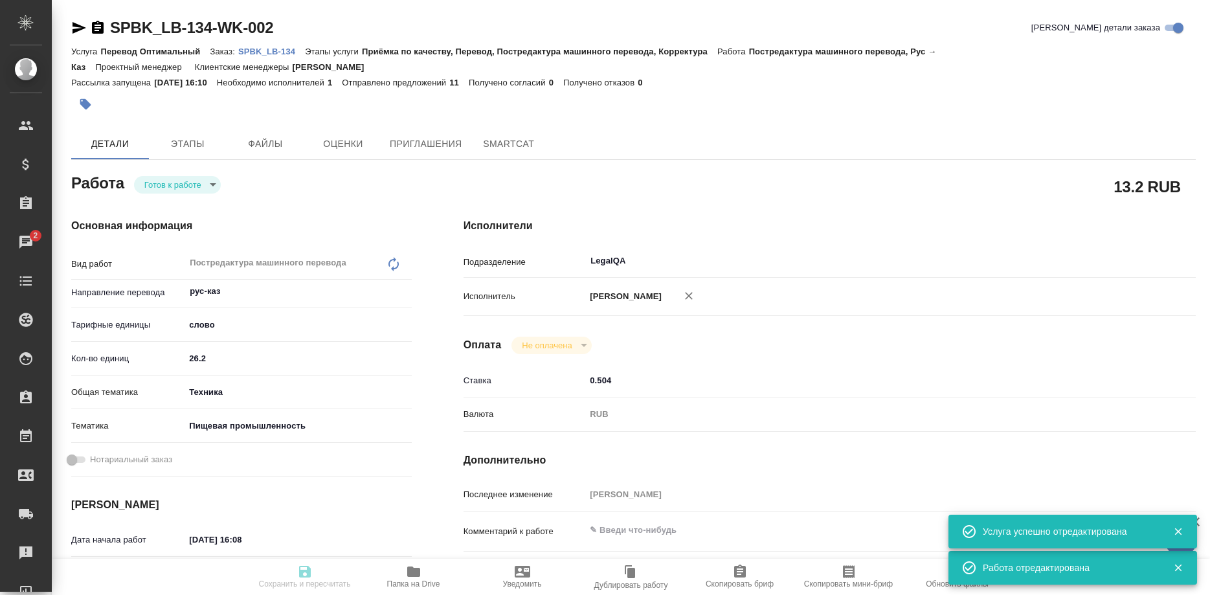
type textarea "x"
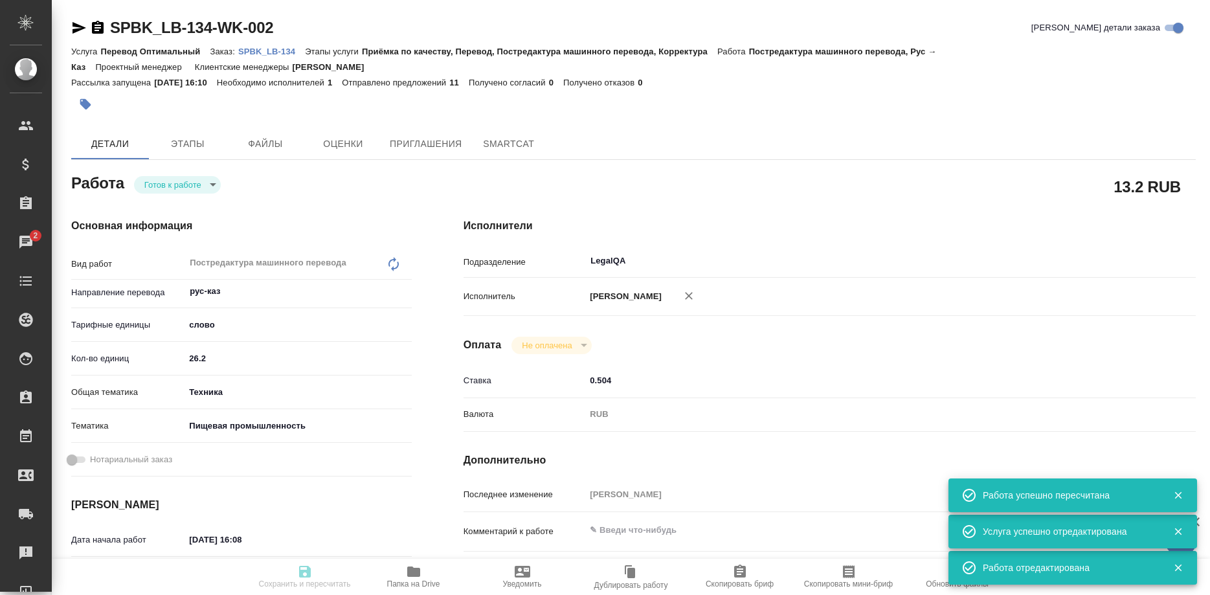
type textarea "x"
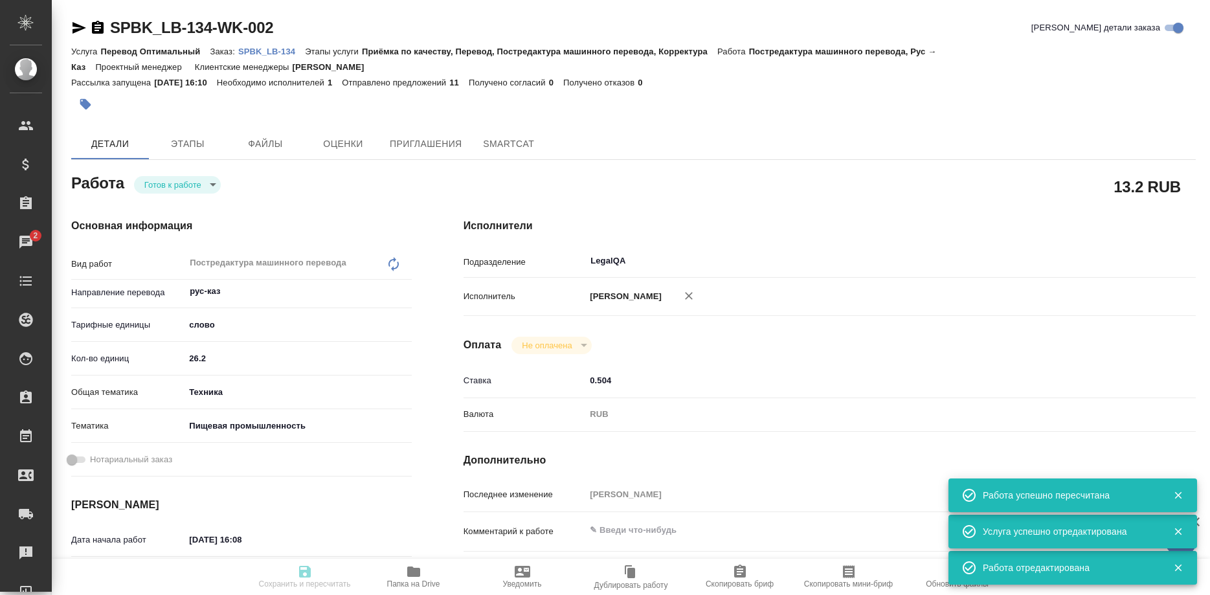
type input "readyForWork"
type textarea "Постредактура машинного перевода"
type textarea "x"
type input "рус-каз"
type input "5a8b1489cc6b4906c91bfd90"
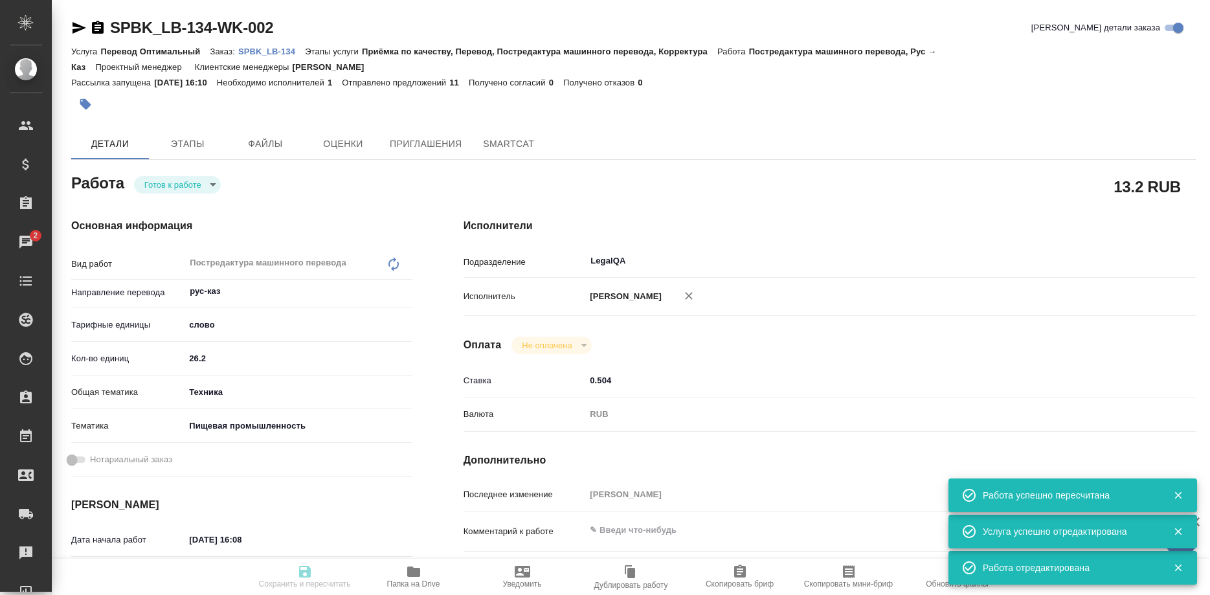
type input "26.2"
type input "tech"
type input "5a8b8b956a9677013d343d8f"
type input "29.08.2025 16:08"
type input "01.09.2025 12:00"
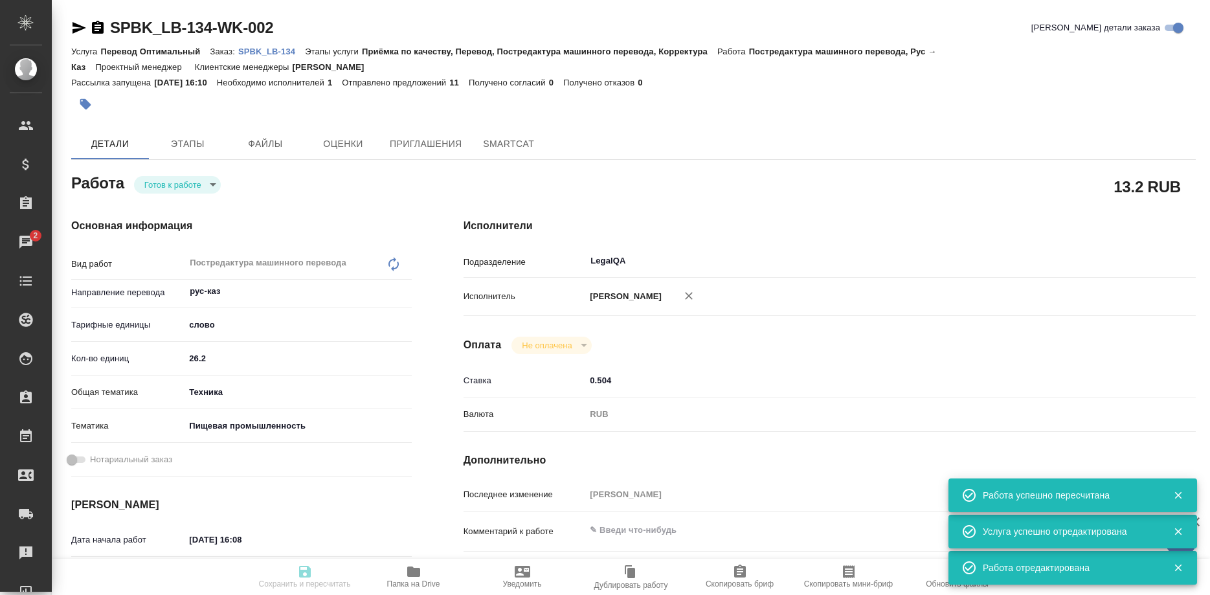
type input "01.09.2025 14:00"
type input "LegalQA"
type input "notPayed"
type input "0.504"
type input "RUB"
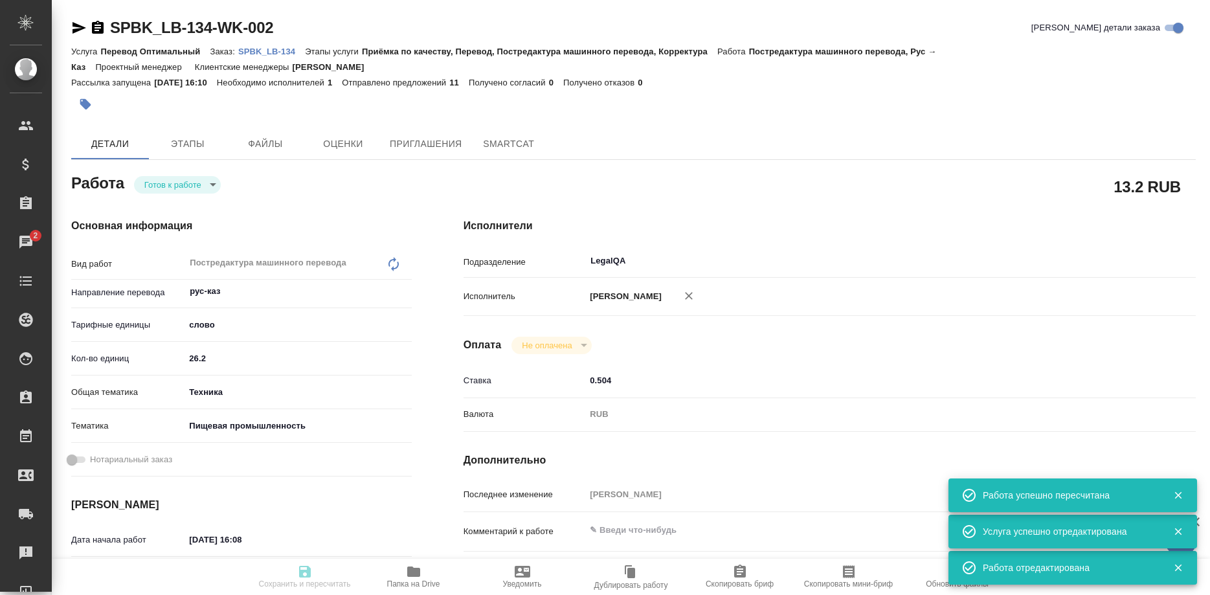
type input "[PERSON_NAME]"
type textarea "x"
type textarea "/Clients/ЛЮБЯТОВО/Orders/SPBK_LB-134/Translated/SPBK_LB-134-WK-002"
type textarea "x"
type input "SPBK_LB-134"
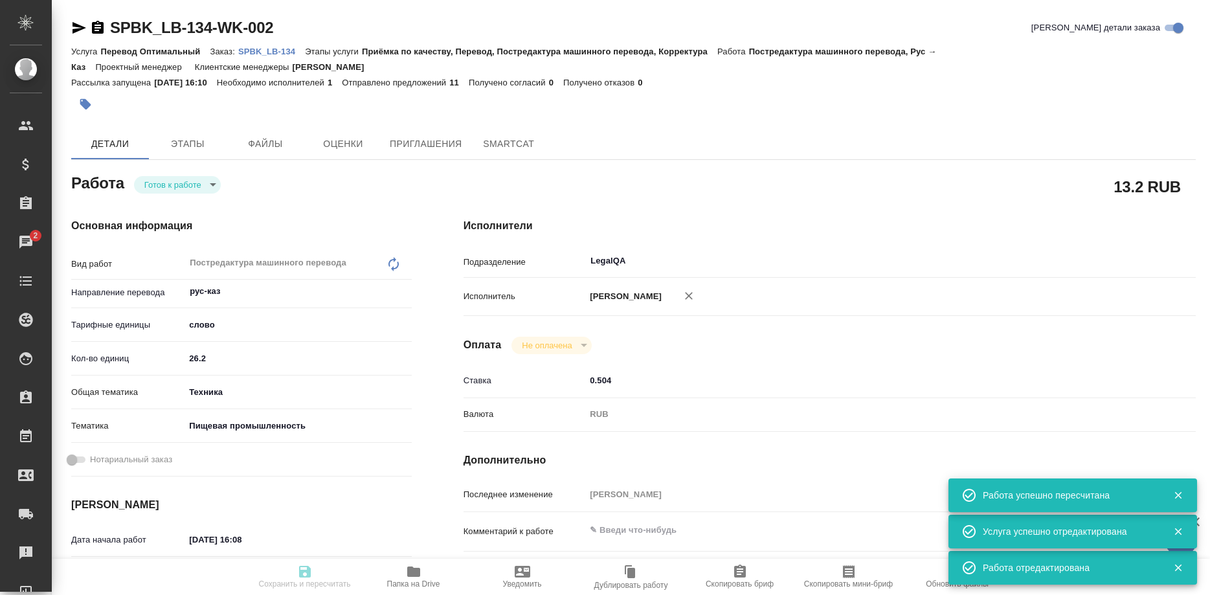
type input "Перевод Оптимальный"
type input "Приёмка по качеству, Перевод, Постредактура машинного перевода, Корректура"
type input "Иванова Арина"
type input "Заборова Александра"
type input "/Clients/ЛЮБЯТОВО/Orders/SPBK_LB-134"
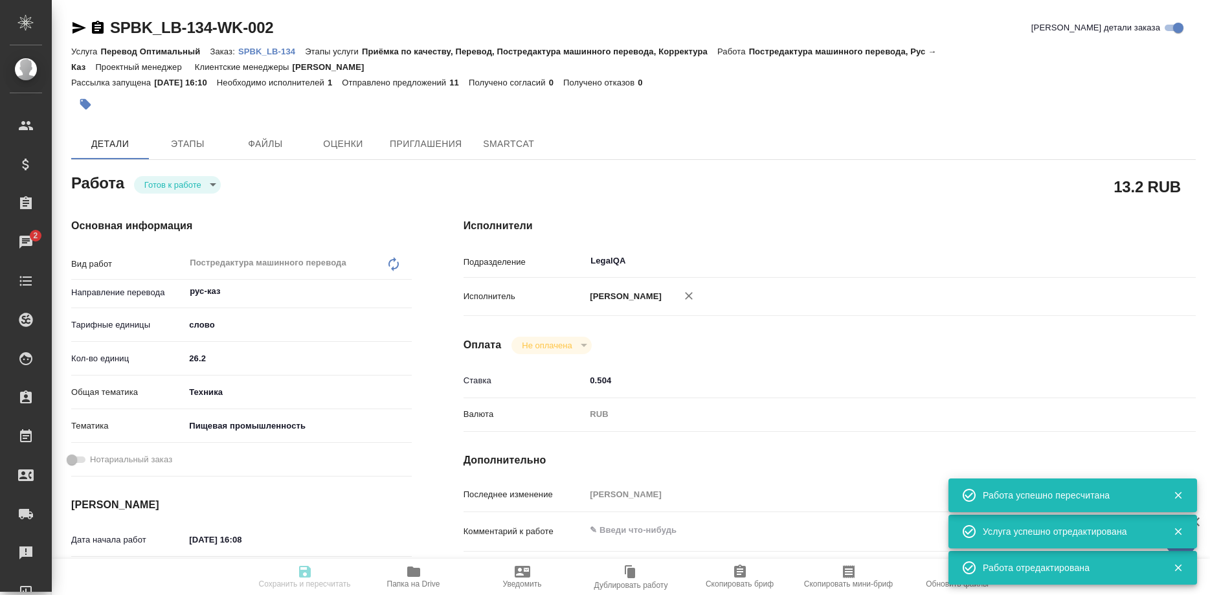
type textarea "x"
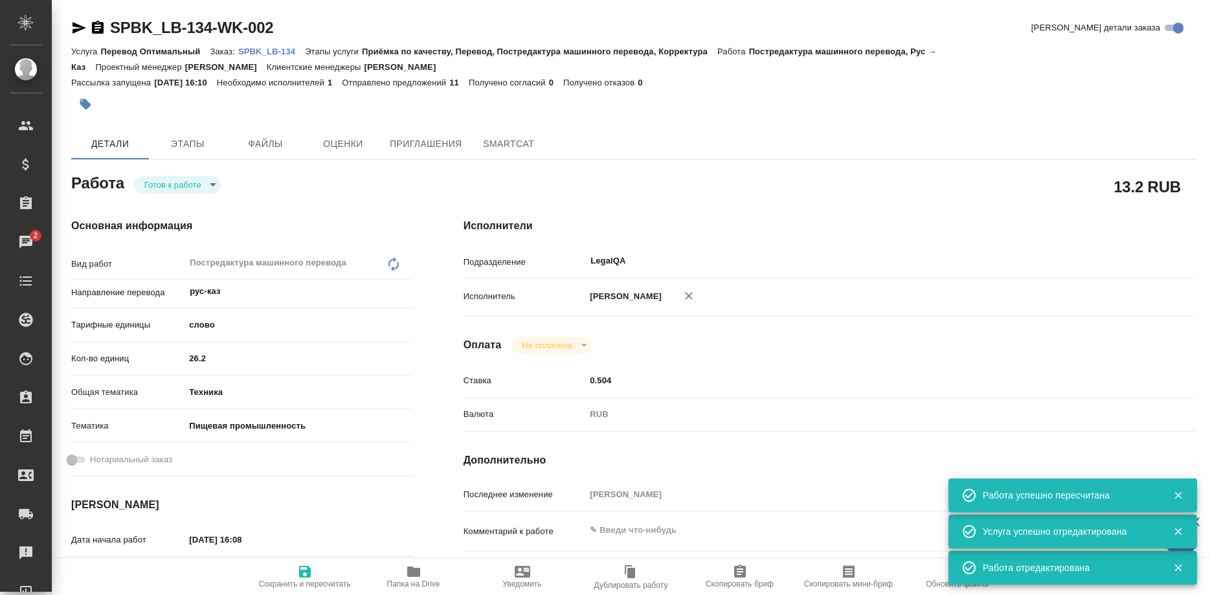
type textarea "x"
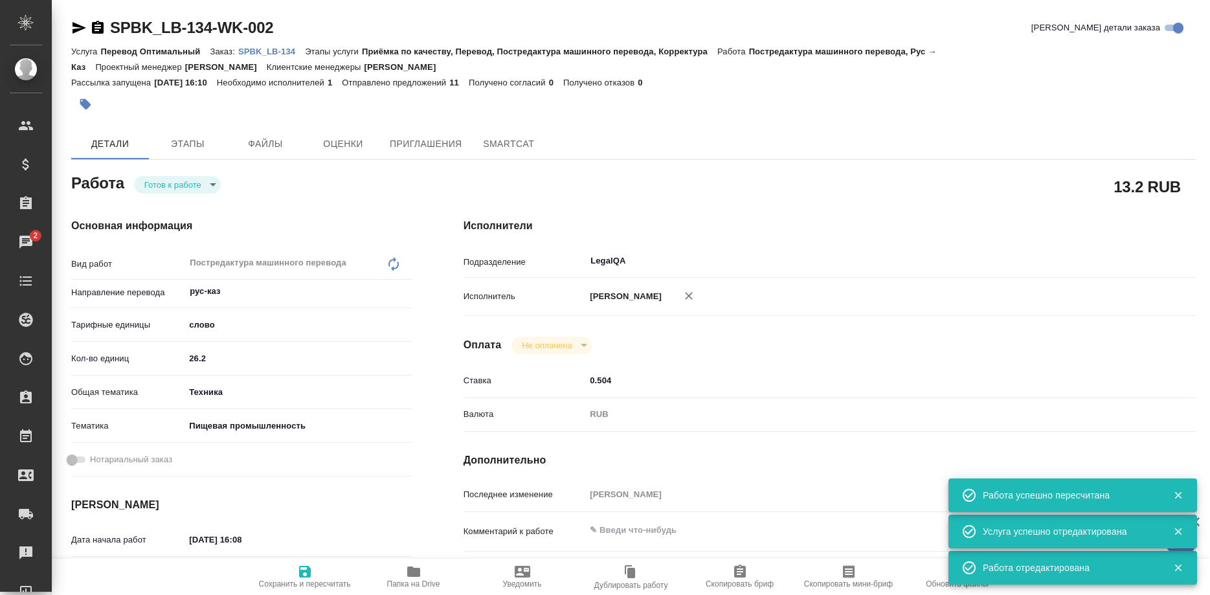
type textarea "x"
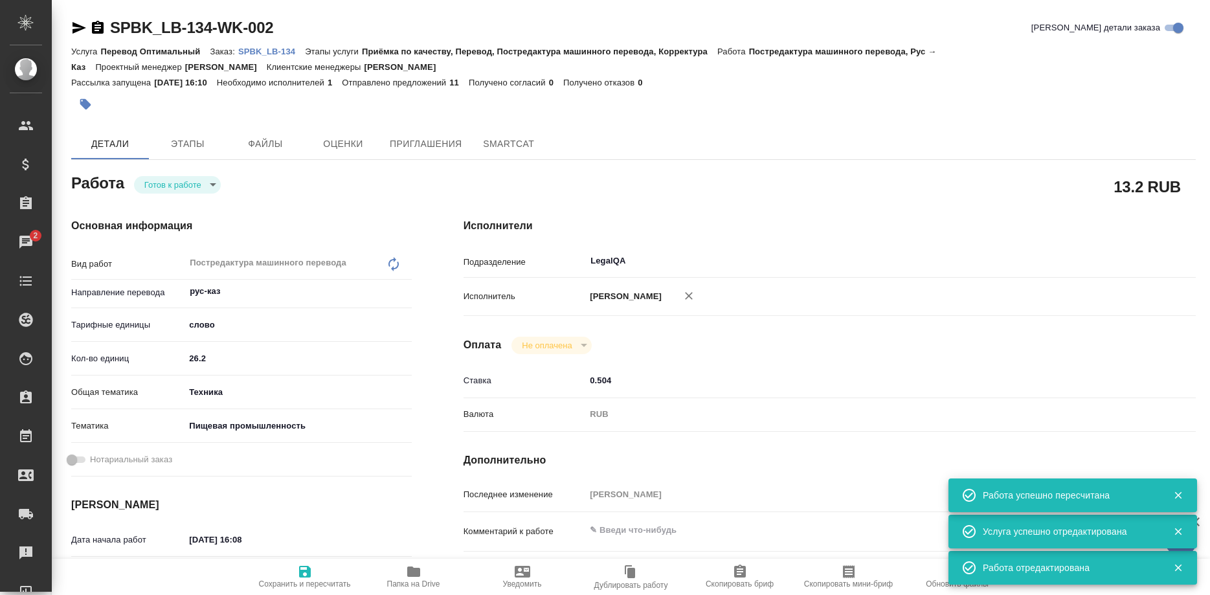
type textarea "x"
click at [266, 52] on p "SPBK_LB-134" at bounding box center [271, 52] width 67 height 10
type textarea "x"
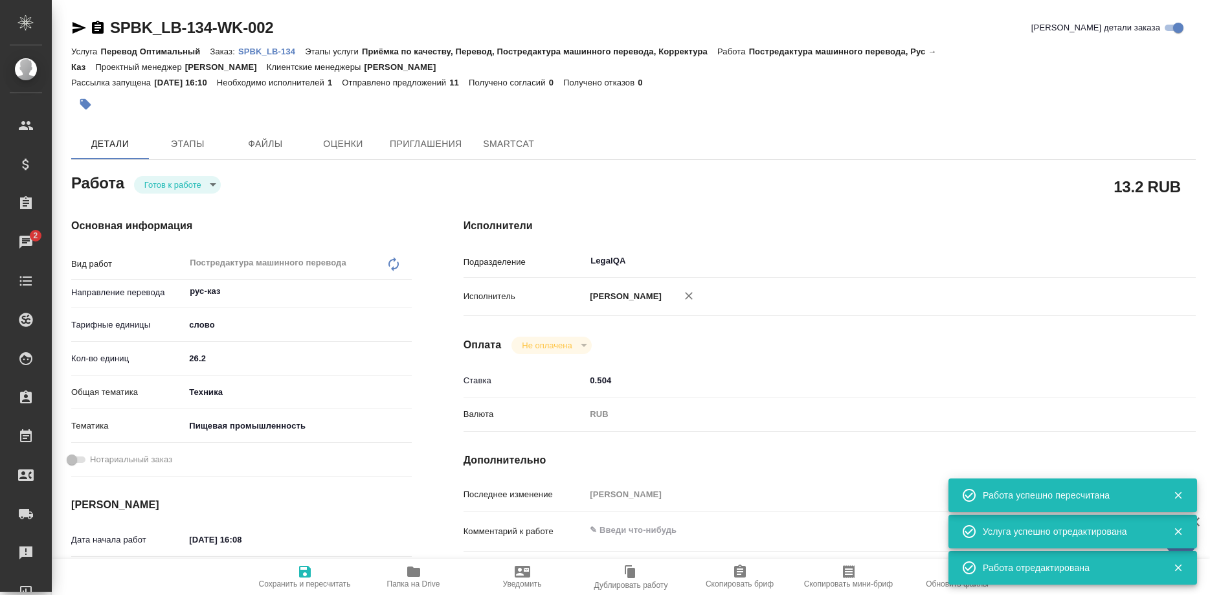
type textarea "x"
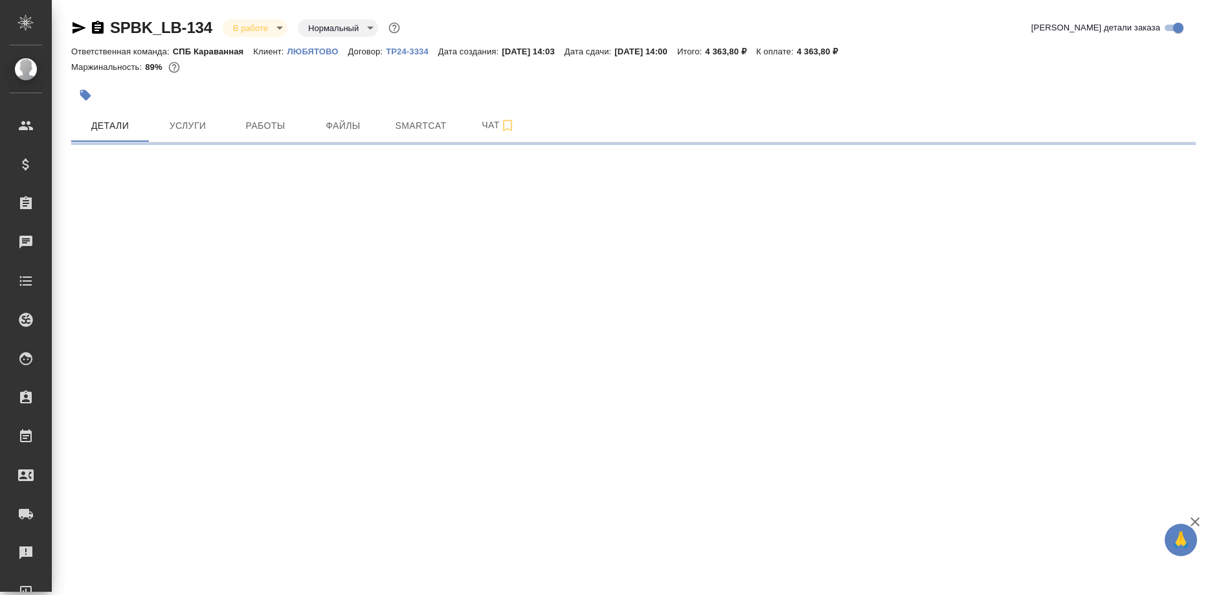
select select "RU"
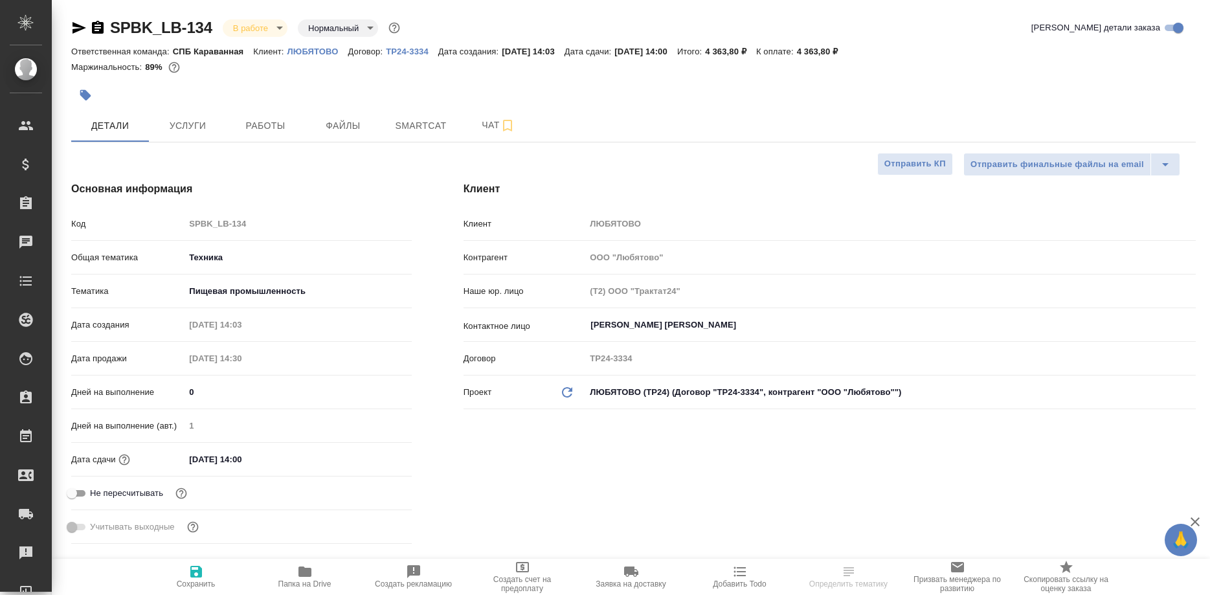
type textarea "x"
click at [274, 135] on button "Работы" at bounding box center [266, 125] width 78 height 32
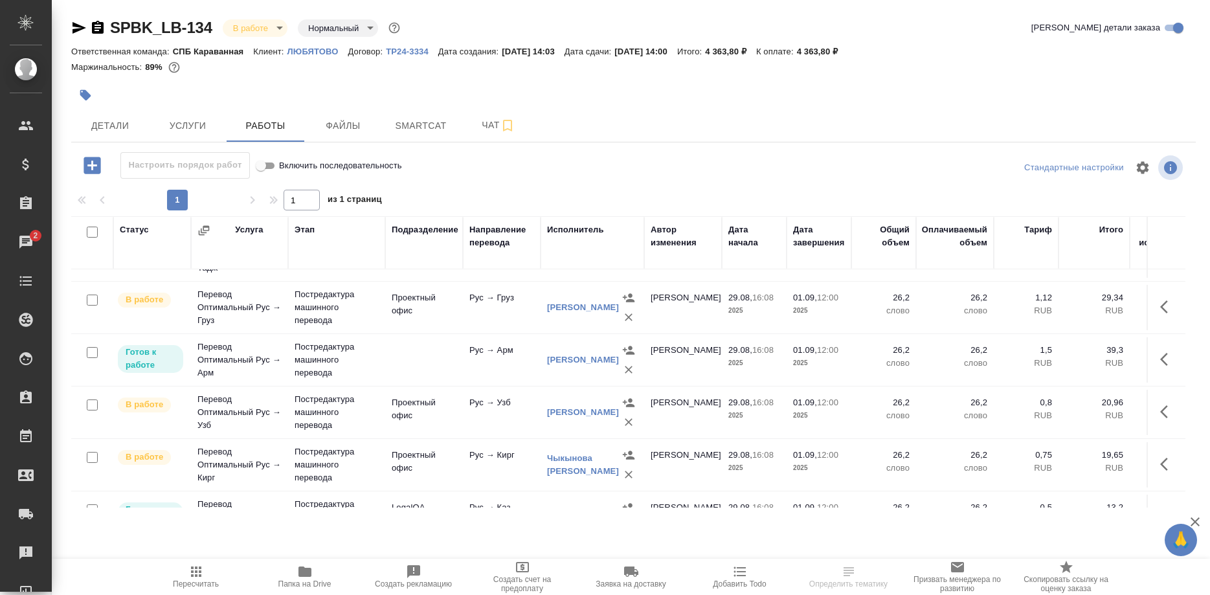
scroll to position [234, 0]
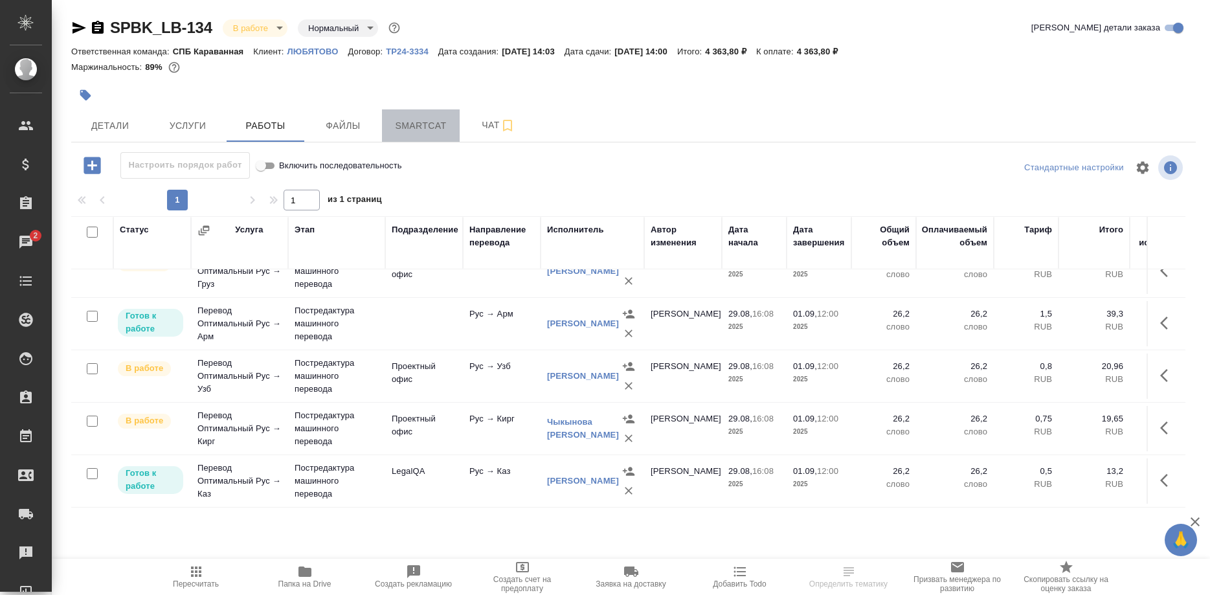
click at [403, 120] on span "Smartcat" at bounding box center [421, 126] width 62 height 16
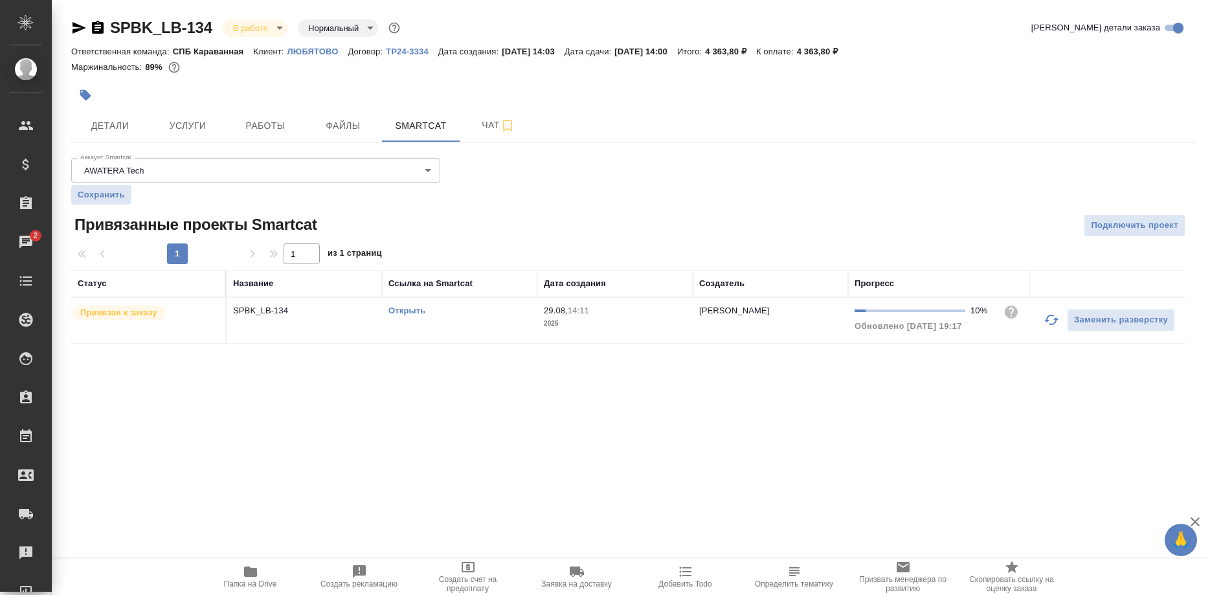
click at [403, 310] on link "Открыть" at bounding box center [406, 310] width 37 height 10
click at [1045, 320] on icon "button" at bounding box center [1051, 320] width 14 height 10
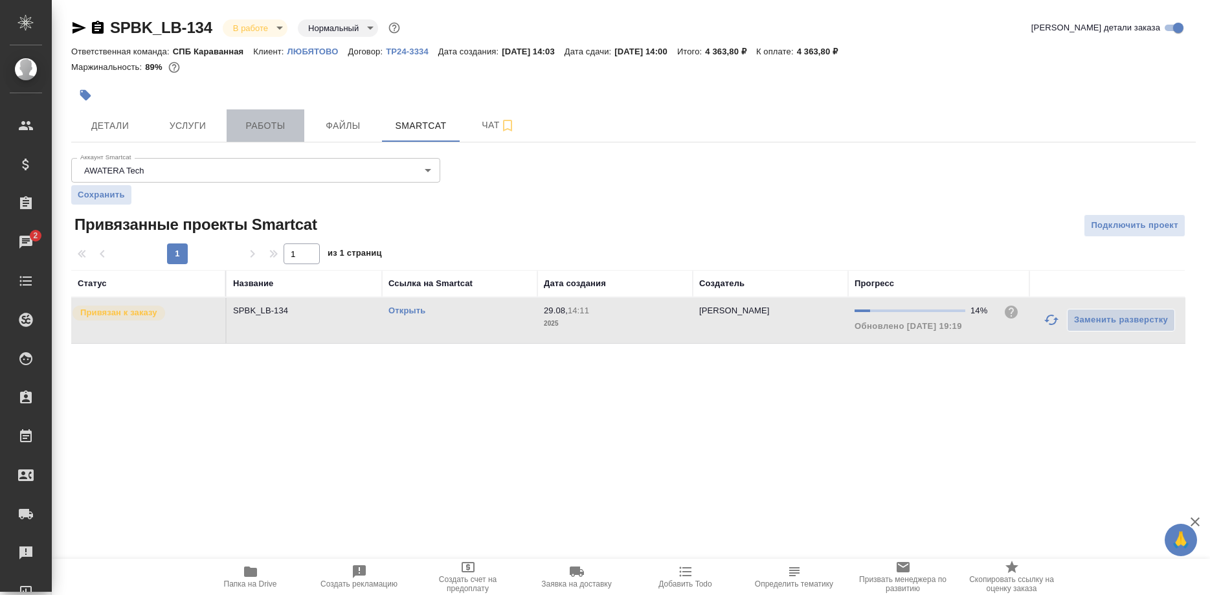
click at [278, 134] on button "Работы" at bounding box center [266, 125] width 78 height 32
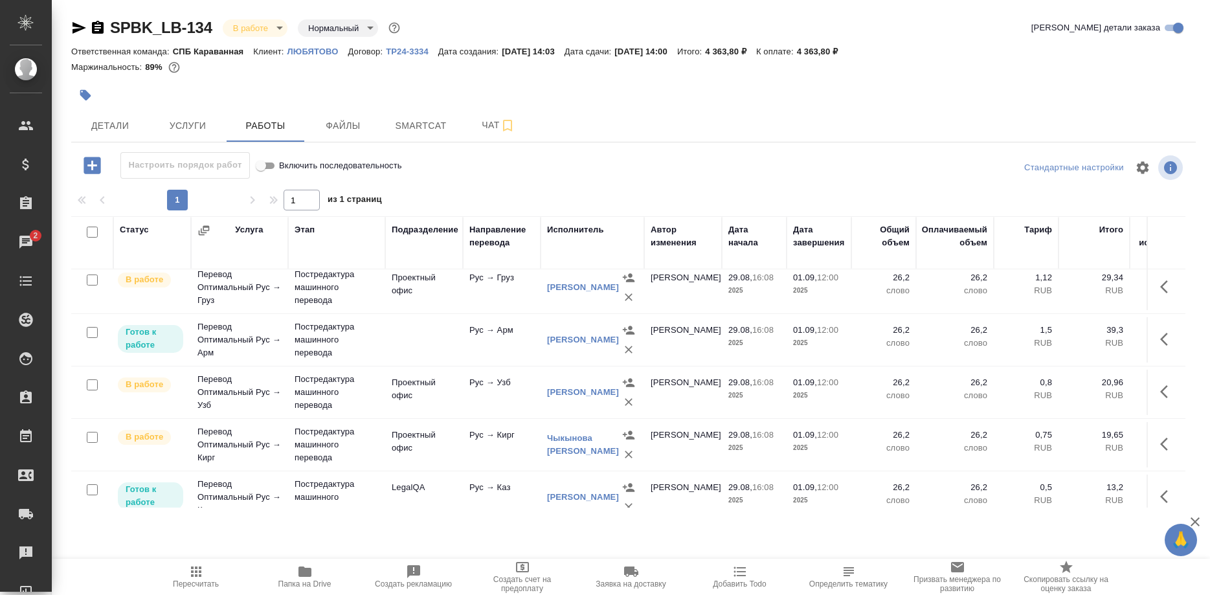
scroll to position [234, 0]
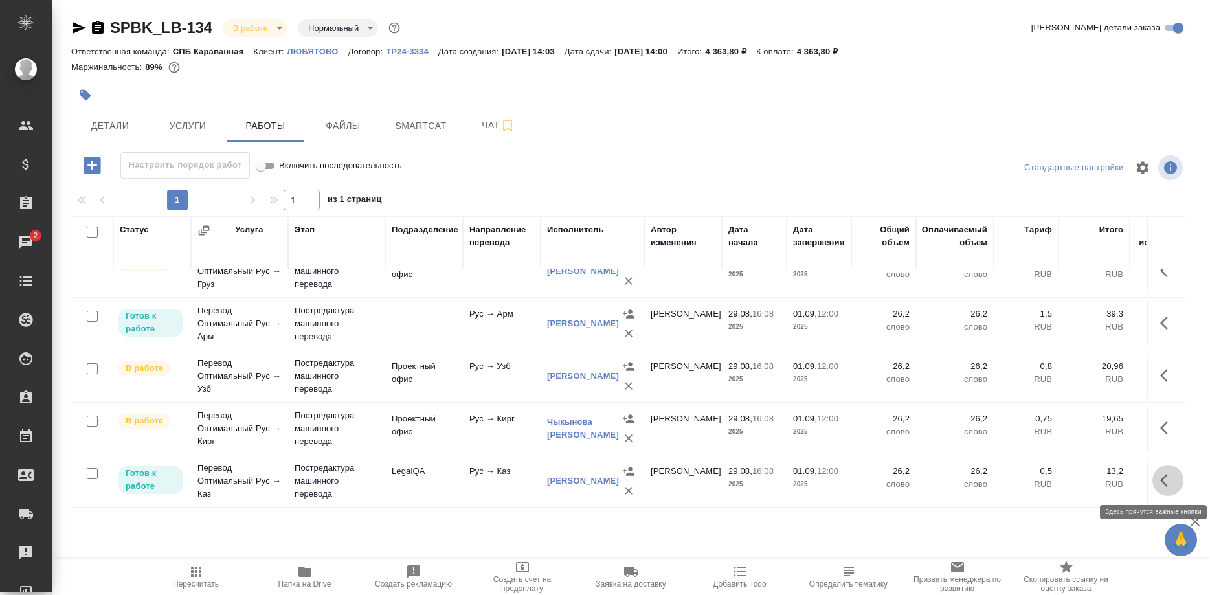
click at [1153, 478] on button "button" at bounding box center [1167, 480] width 31 height 31
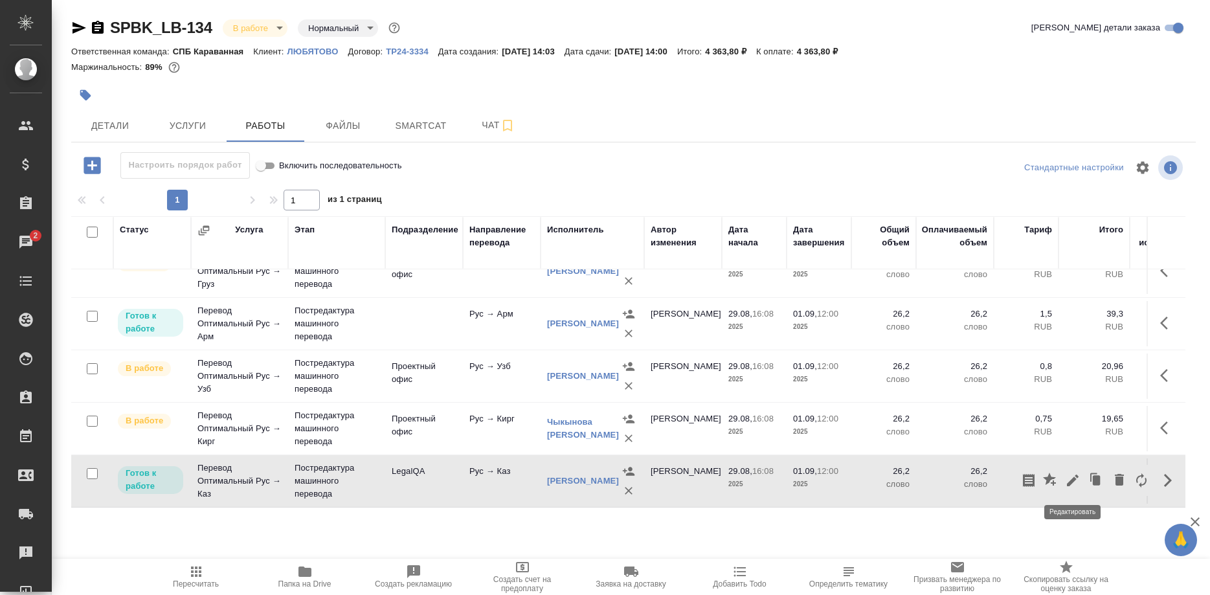
click at [1074, 479] on icon "button" at bounding box center [1073, 480] width 12 height 12
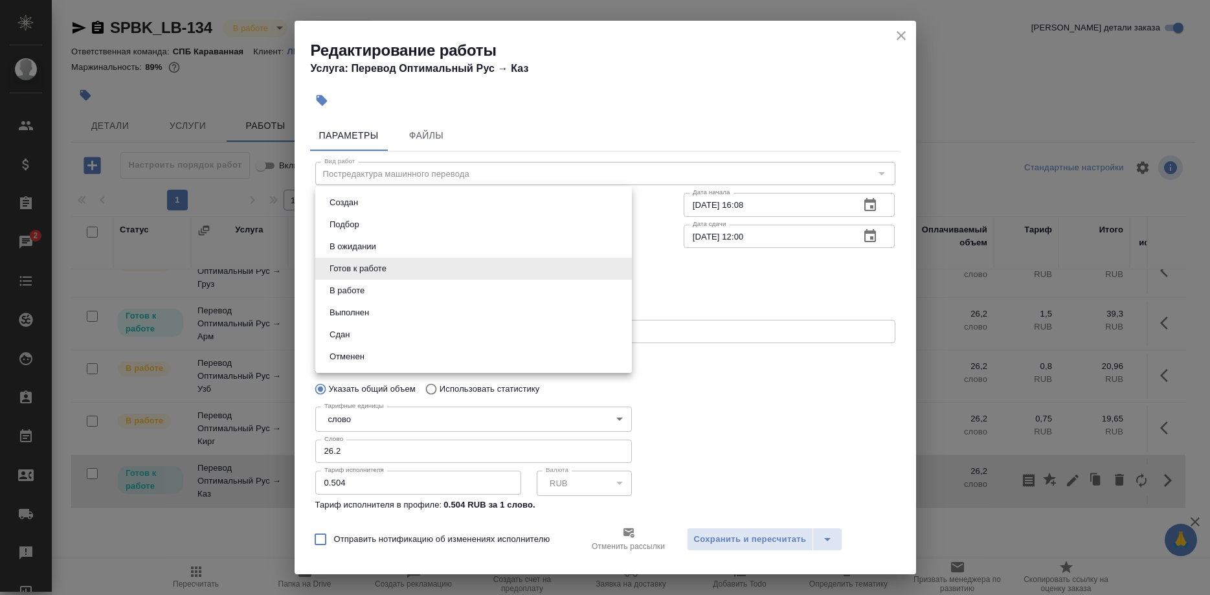
click at [433, 270] on body "🙏 .cls-1 fill:#fff; AWATERA Shirina Sabina Клиенты Спецификации Заказы 2 Чаты T…" at bounding box center [605, 297] width 1210 height 595
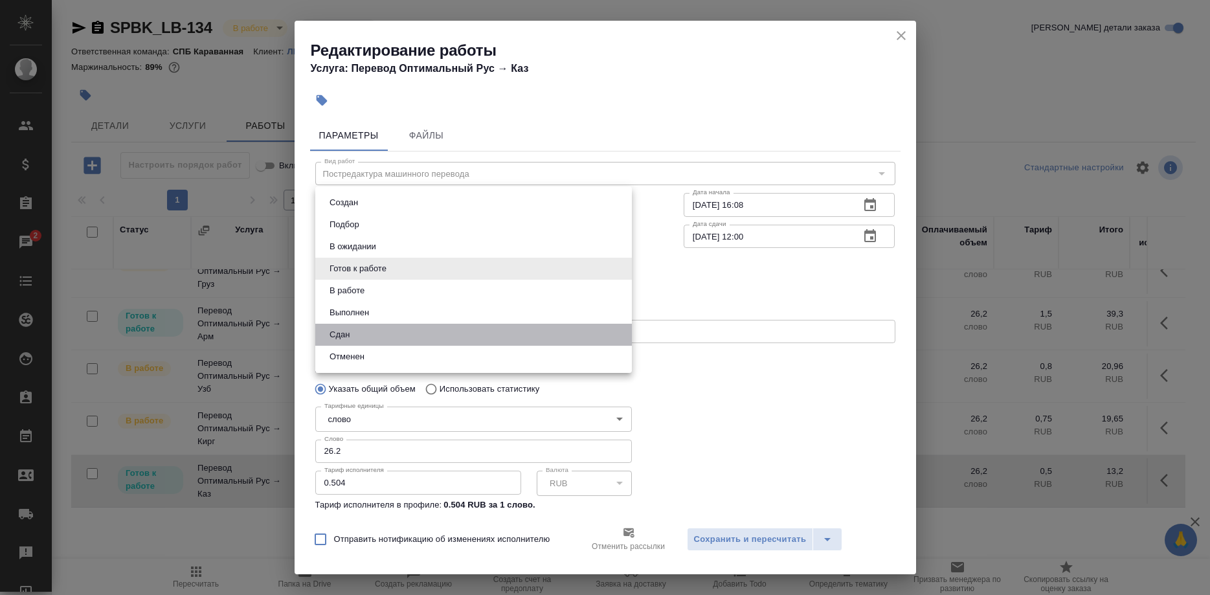
click at [375, 329] on li "Сдан" at bounding box center [473, 335] width 316 height 22
type input "closed"
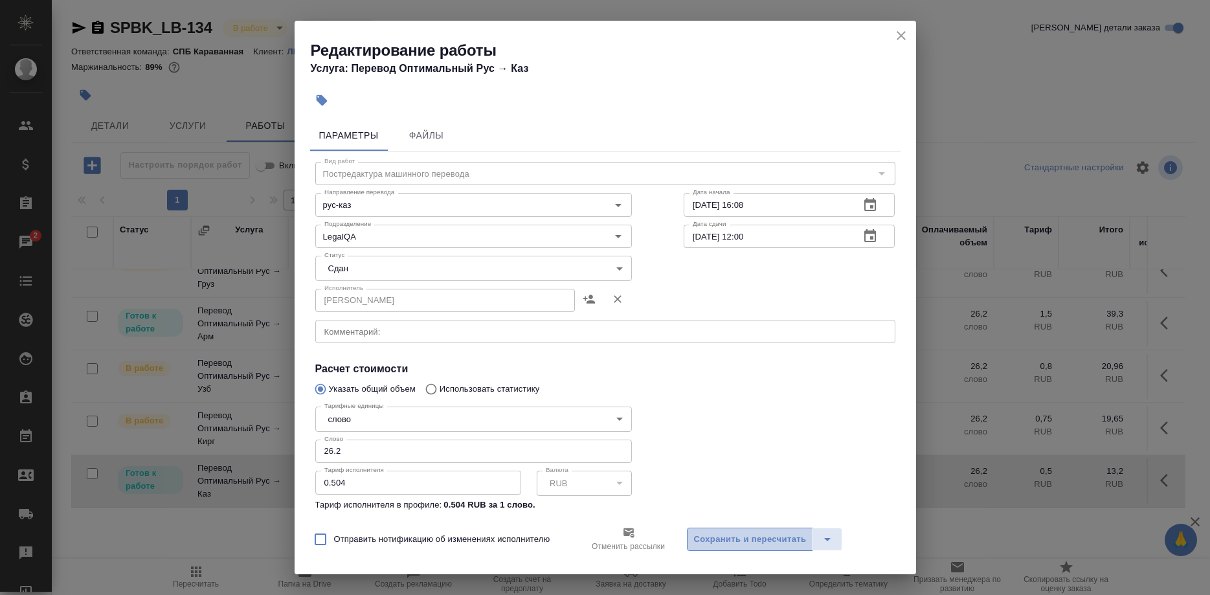
click at [711, 535] on span "Сохранить и пересчитать" at bounding box center [750, 539] width 113 height 15
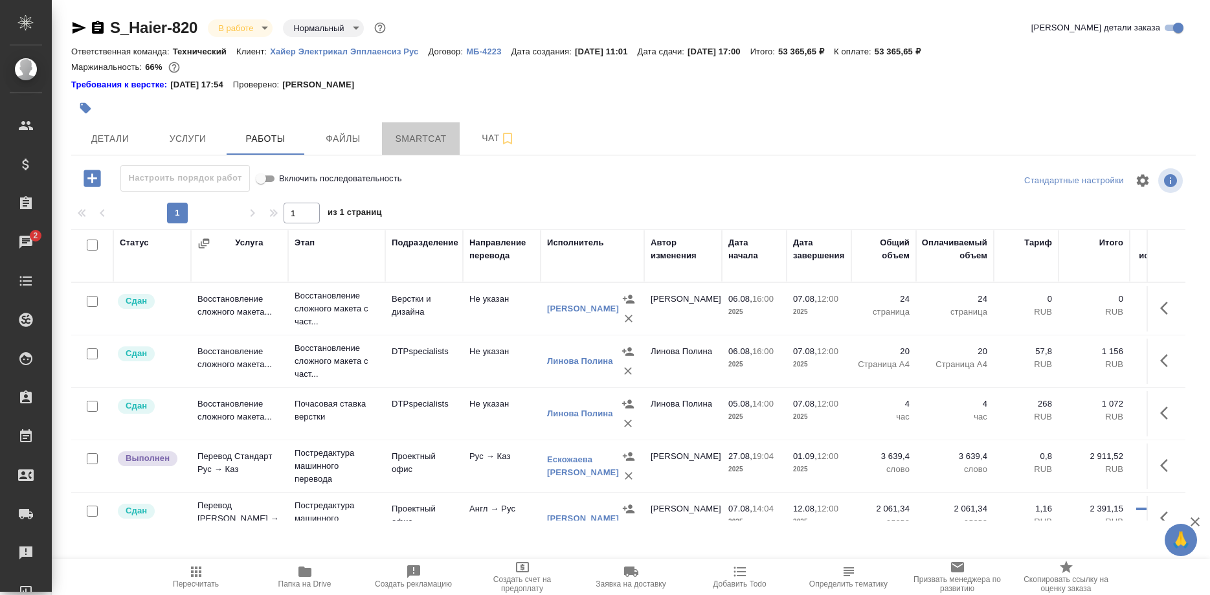
click at [417, 143] on span "Smartcat" at bounding box center [421, 139] width 62 height 16
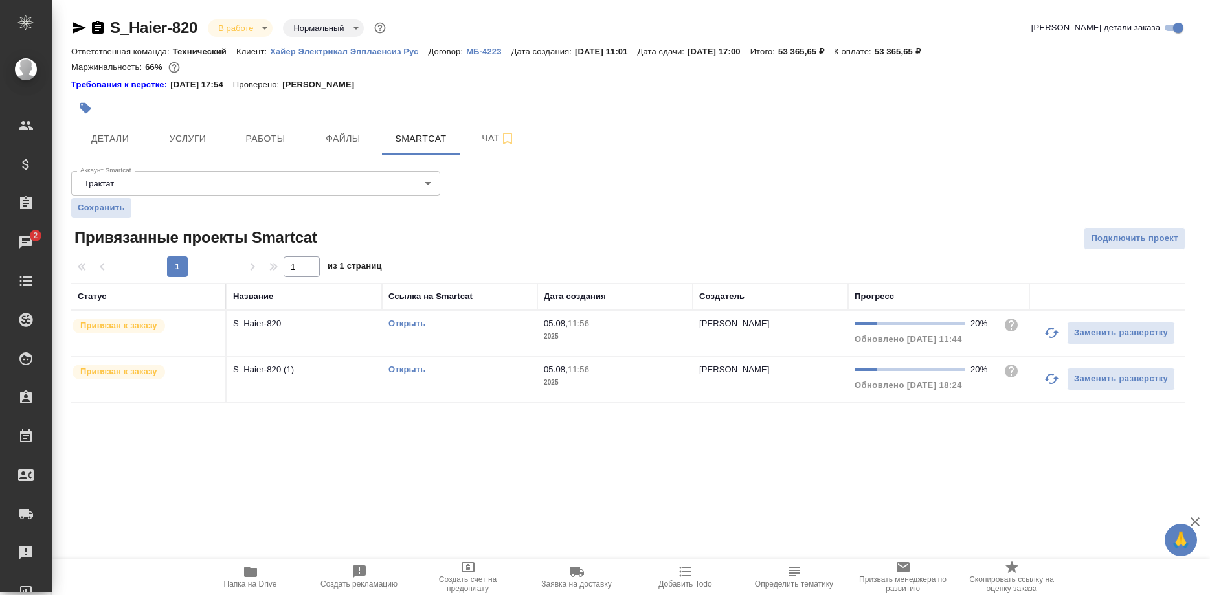
click at [1044, 335] on icon "button" at bounding box center [1051, 333] width 16 height 16
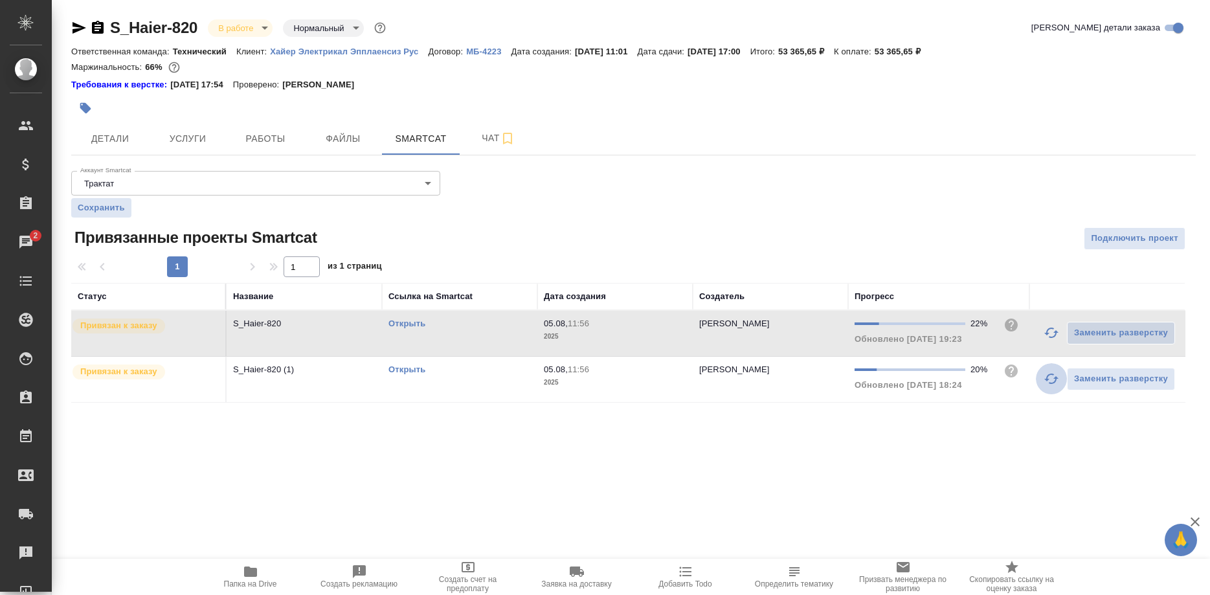
click at [1045, 370] on button "button" at bounding box center [1051, 378] width 31 height 31
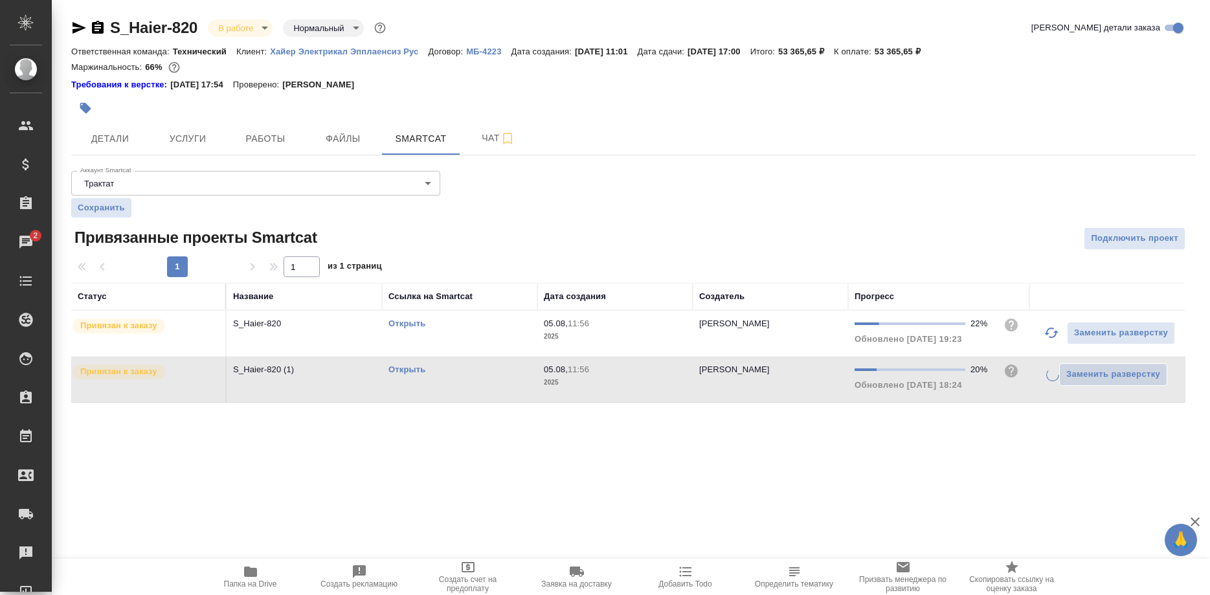
click at [1045, 378] on div "Заменить разверстку" at bounding box center [1107, 374] width 142 height 23
click at [406, 370] on link "Открыть" at bounding box center [406, 369] width 37 height 10
click at [262, 140] on span "Работы" at bounding box center [265, 139] width 62 height 16
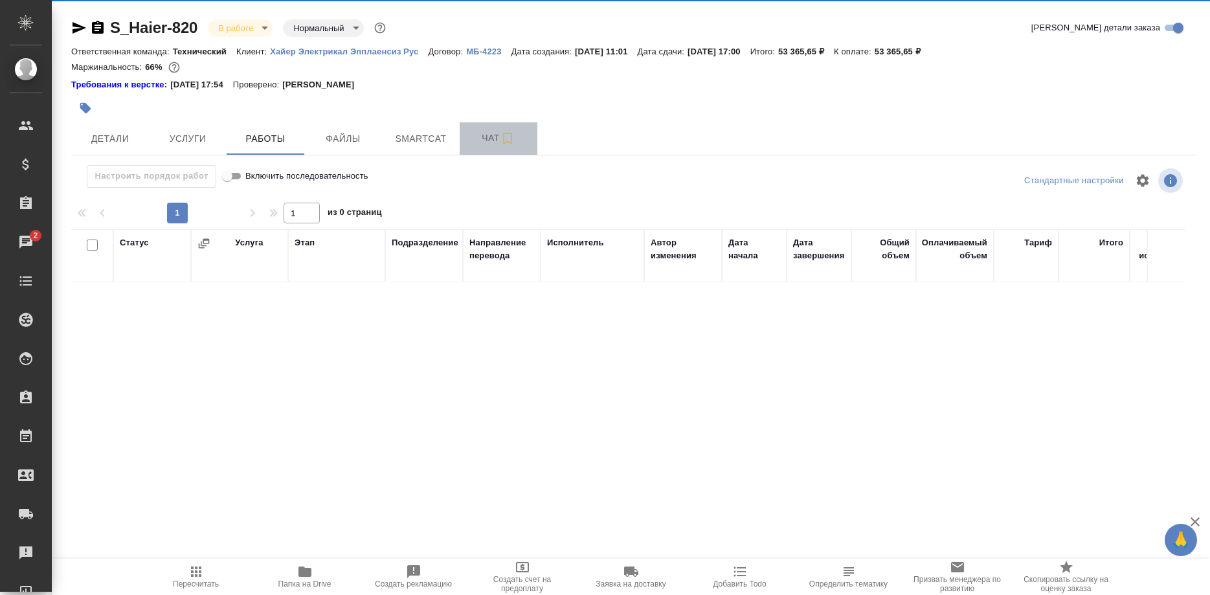
click at [480, 136] on div "S_Haier-820 В работе inProgress Нормальный normal Кратко детали заказа Ответств…" at bounding box center [633, 276] width 1138 height 553
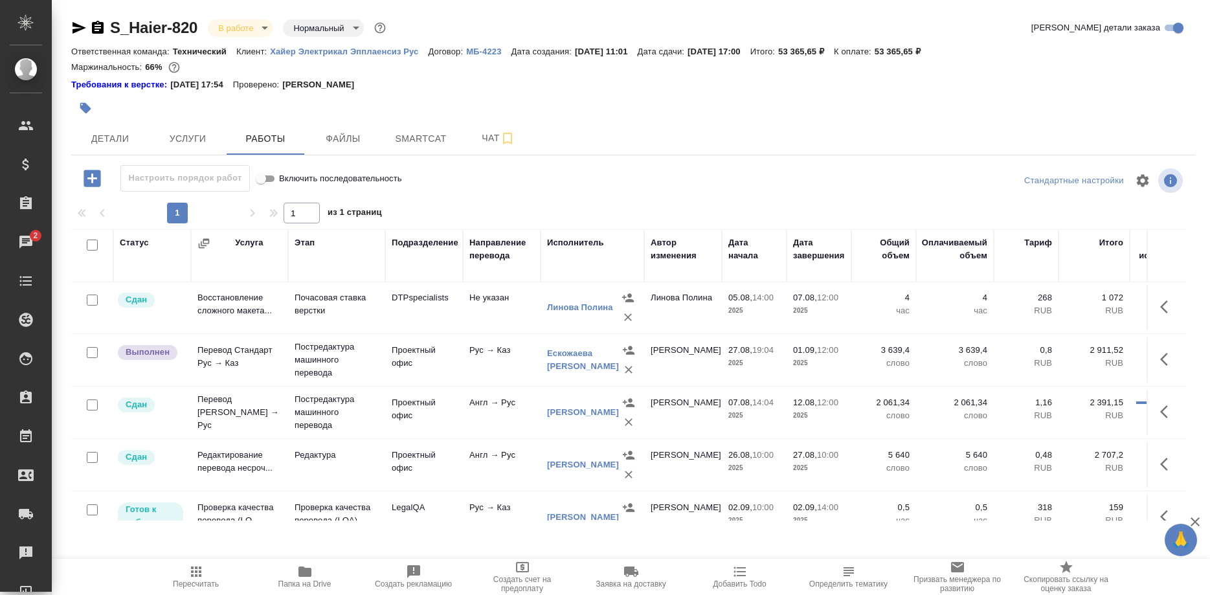
scroll to position [132, 0]
